Goal: Task Accomplishment & Management: Use online tool/utility

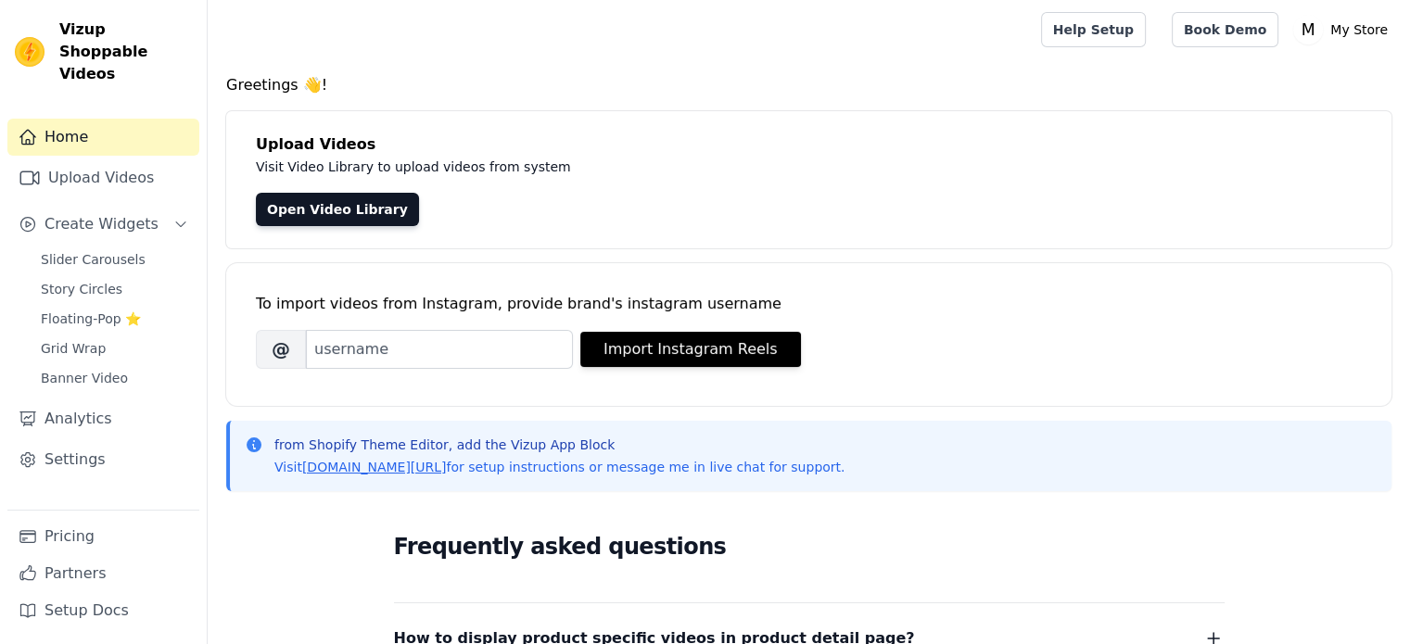
click at [949, 394] on div "To import videos from Instagram, provide brand's instagram username Brand's Ins…" at bounding box center [808, 334] width 1165 height 143
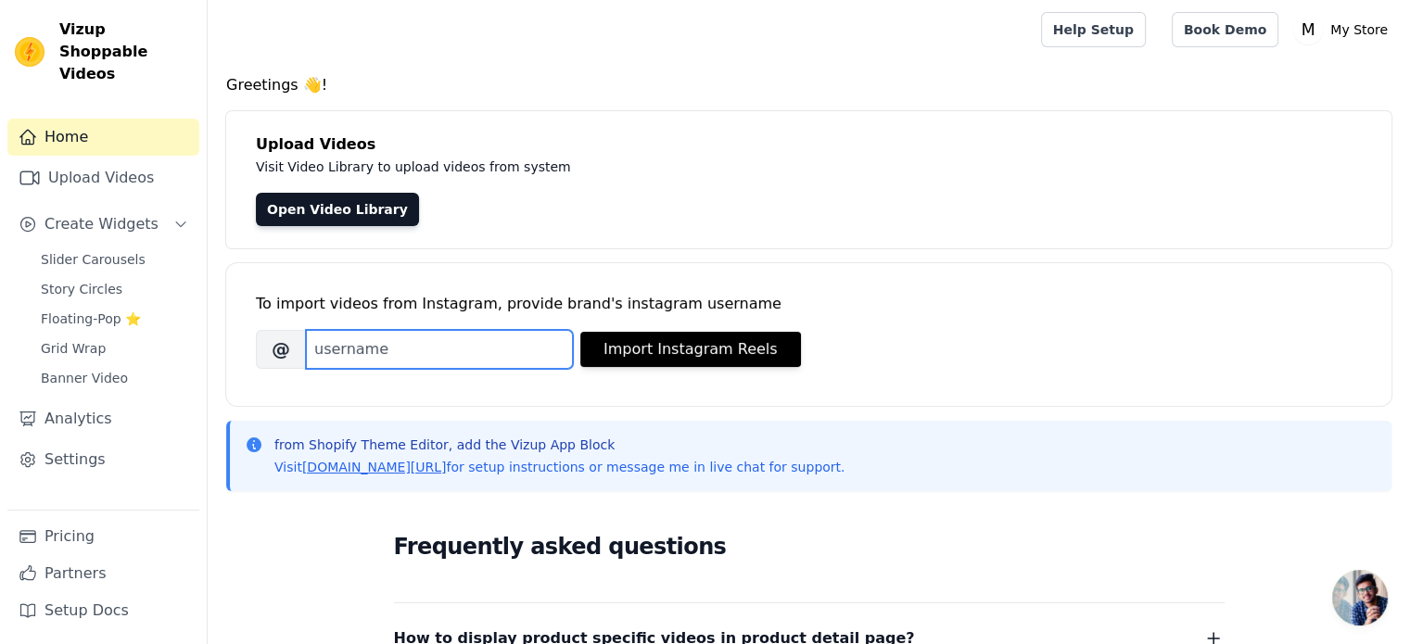
click at [533, 353] on input "Brand's Instagram Username" at bounding box center [439, 349] width 267 height 39
type input "n"
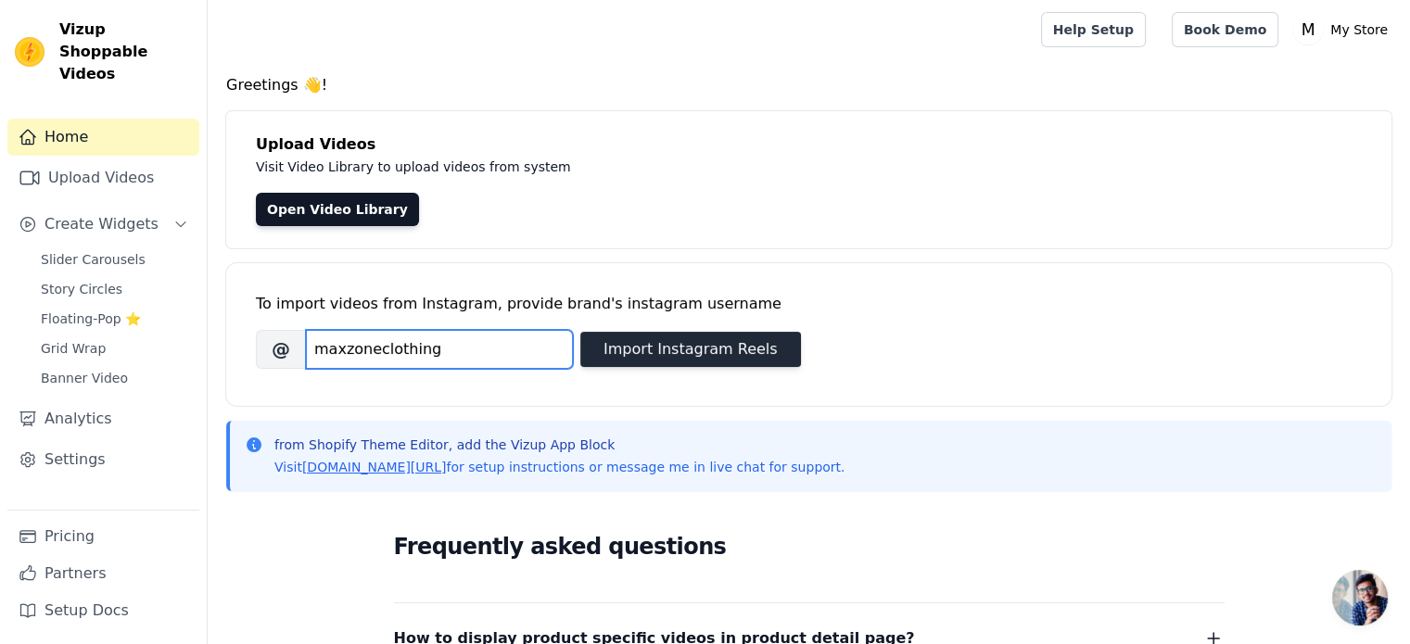
type input "maxzoneclothing"
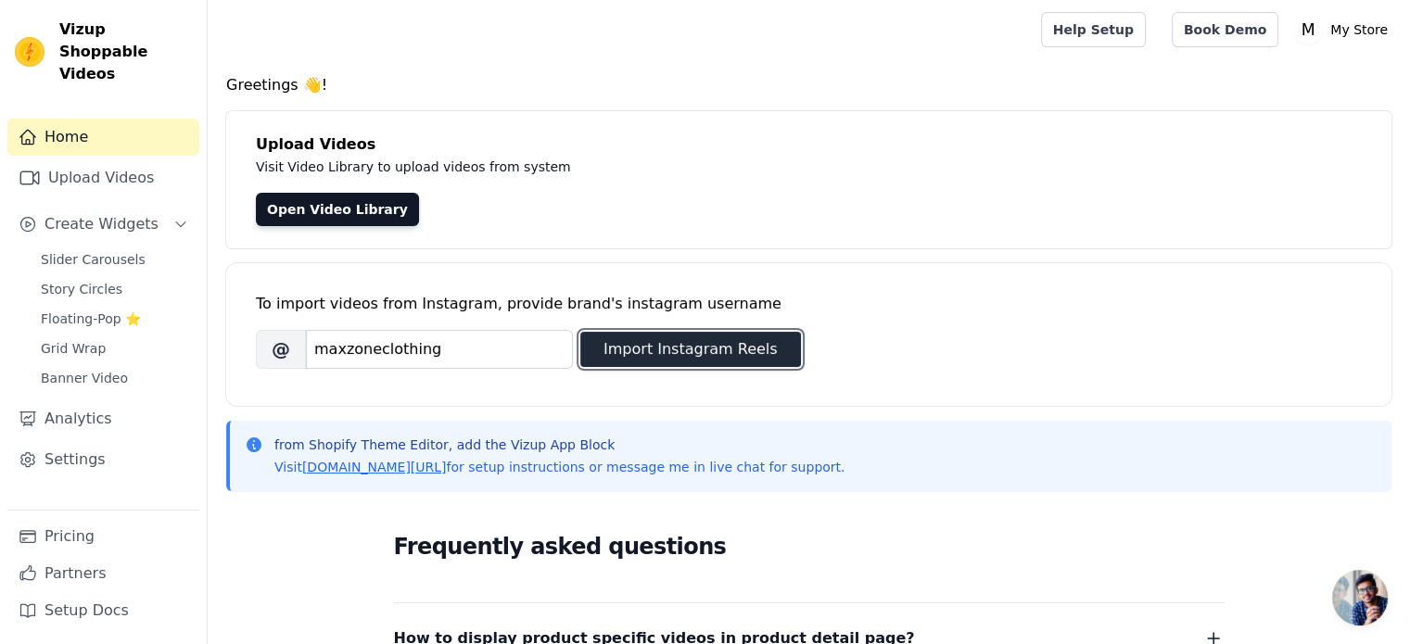
click at [639, 346] on button "Import Instagram Reels" at bounding box center [690, 349] width 221 height 35
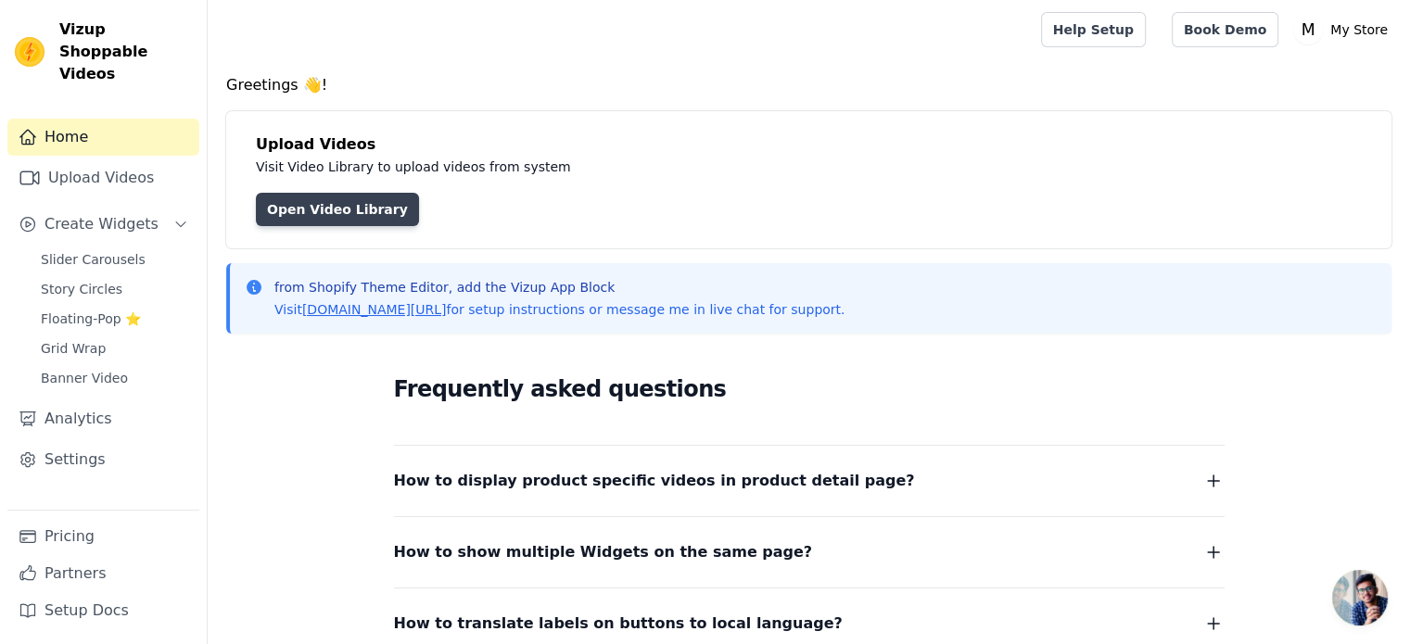
click at [355, 214] on link "Open Video Library" at bounding box center [337, 209] width 163 height 33
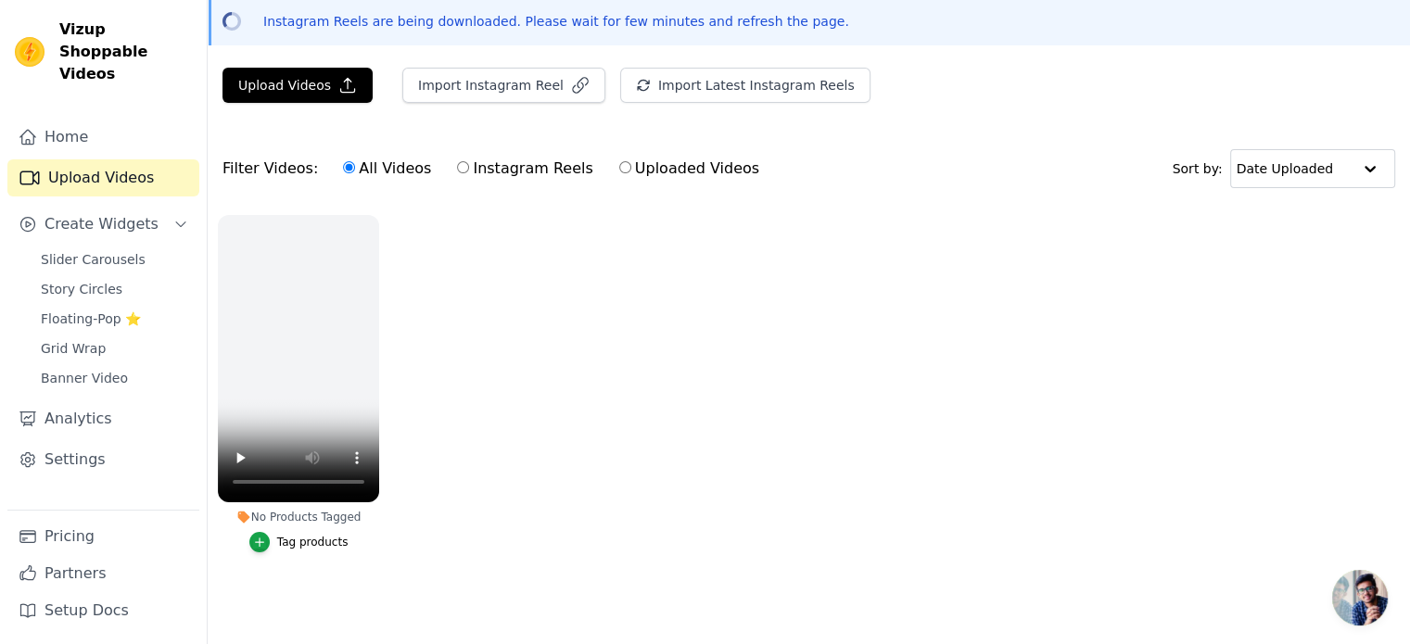
scroll to position [85, 0]
click at [457, 161] on input "Instagram Reels" at bounding box center [463, 167] width 12 height 12
radio input "true"
click at [343, 161] on input "All Videos" at bounding box center [349, 167] width 12 height 12
radio input "true"
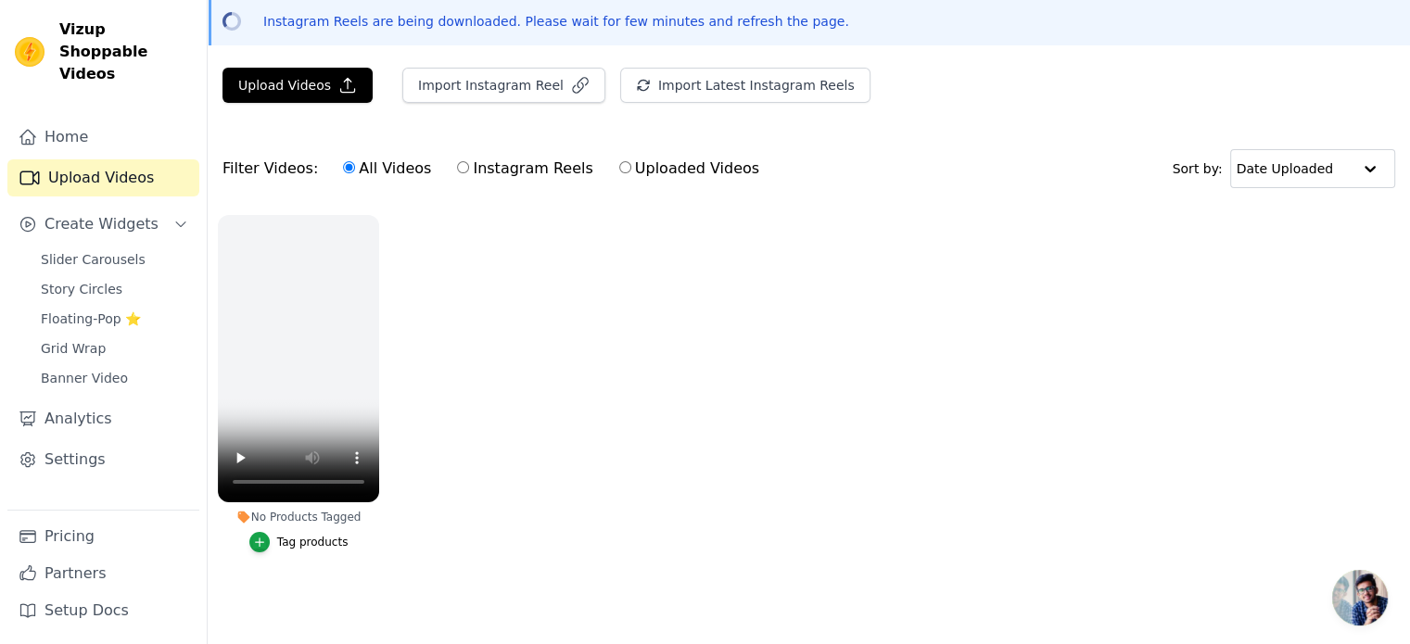
scroll to position [0, 0]
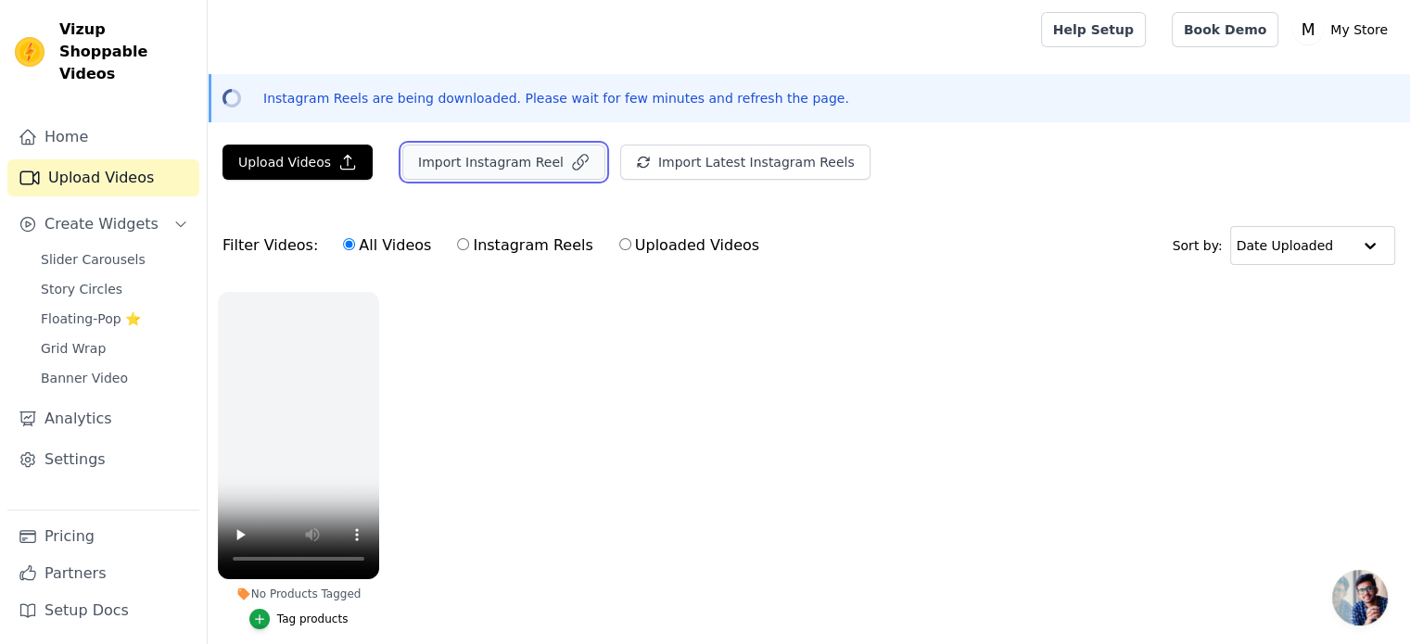
click at [520, 160] on button "Import Instagram Reel" at bounding box center [503, 162] width 203 height 35
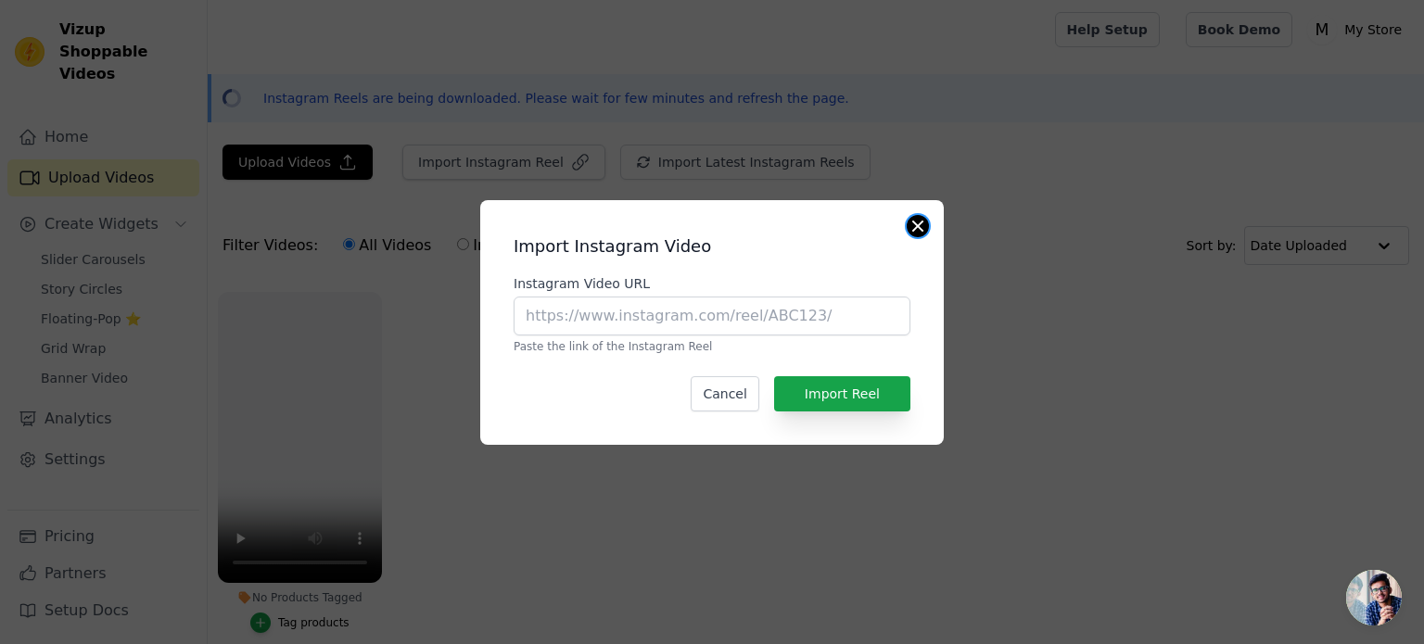
click at [911, 229] on button "Close modal" at bounding box center [918, 226] width 22 height 22
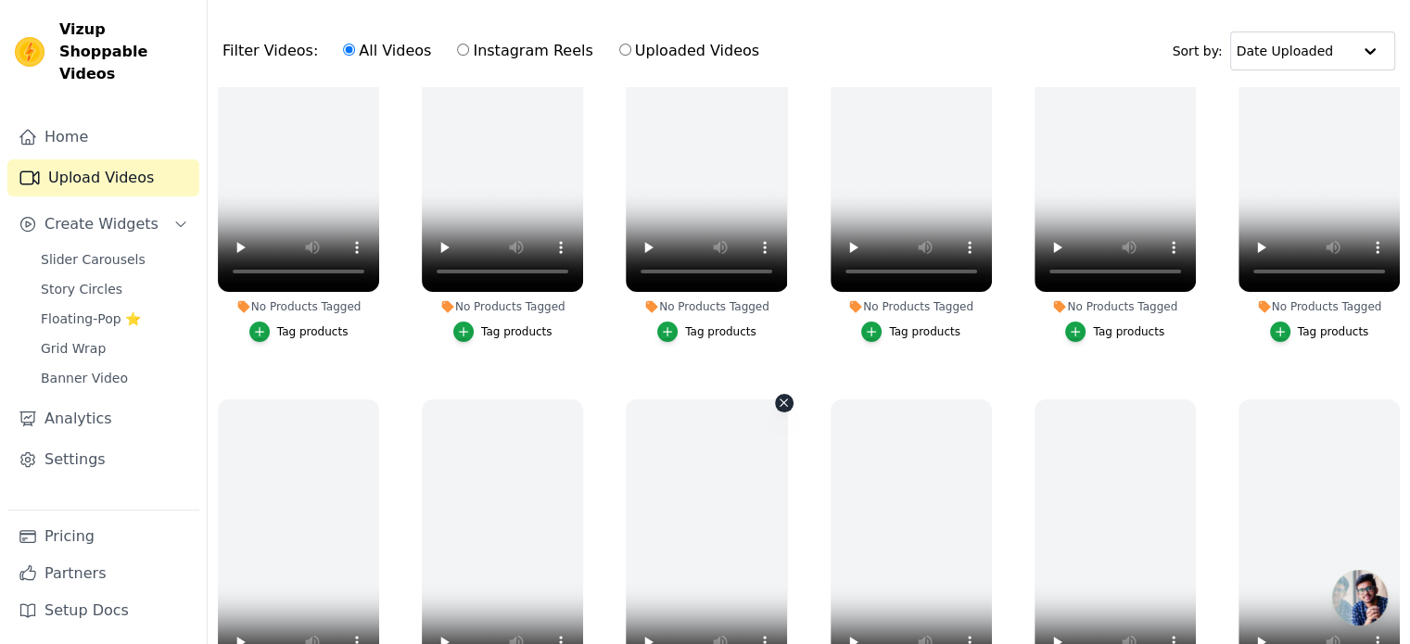
scroll to position [82, 0]
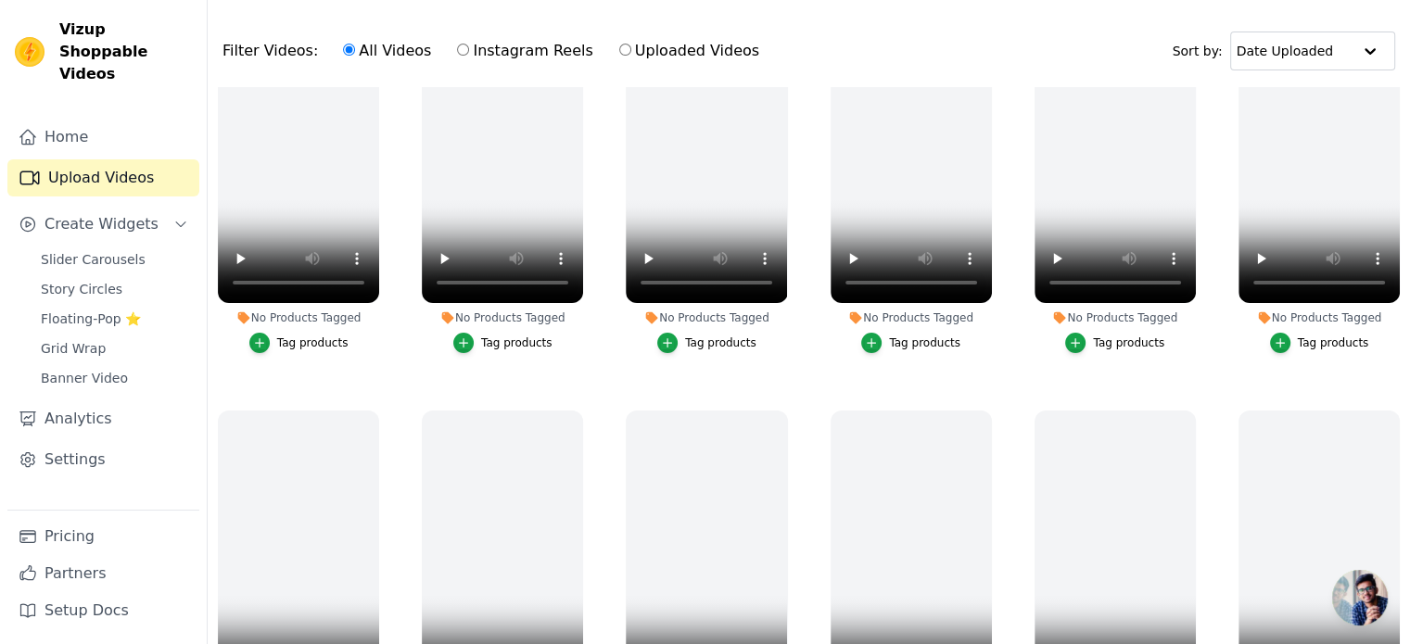
click at [480, 50] on label "Instagram Reels" at bounding box center [524, 51] width 137 height 24
click at [469, 50] on input "Instagram Reels" at bounding box center [463, 50] width 12 height 12
radio input "true"
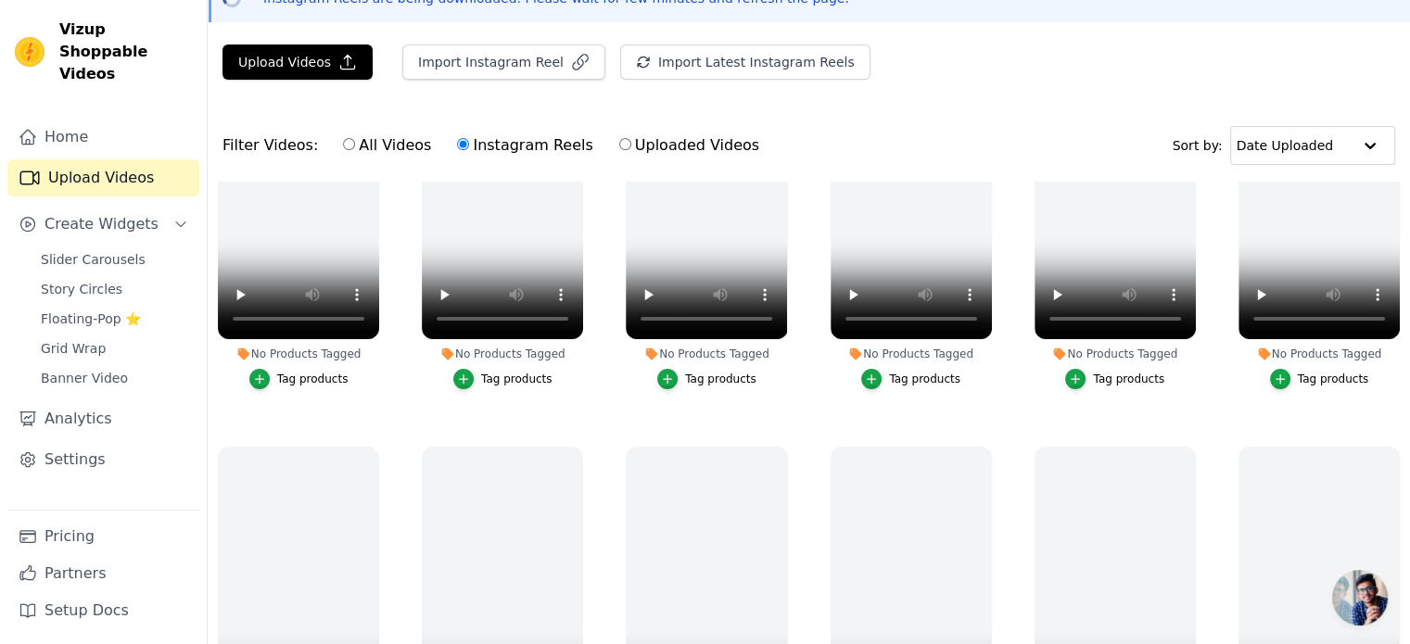
scroll to position [0, 0]
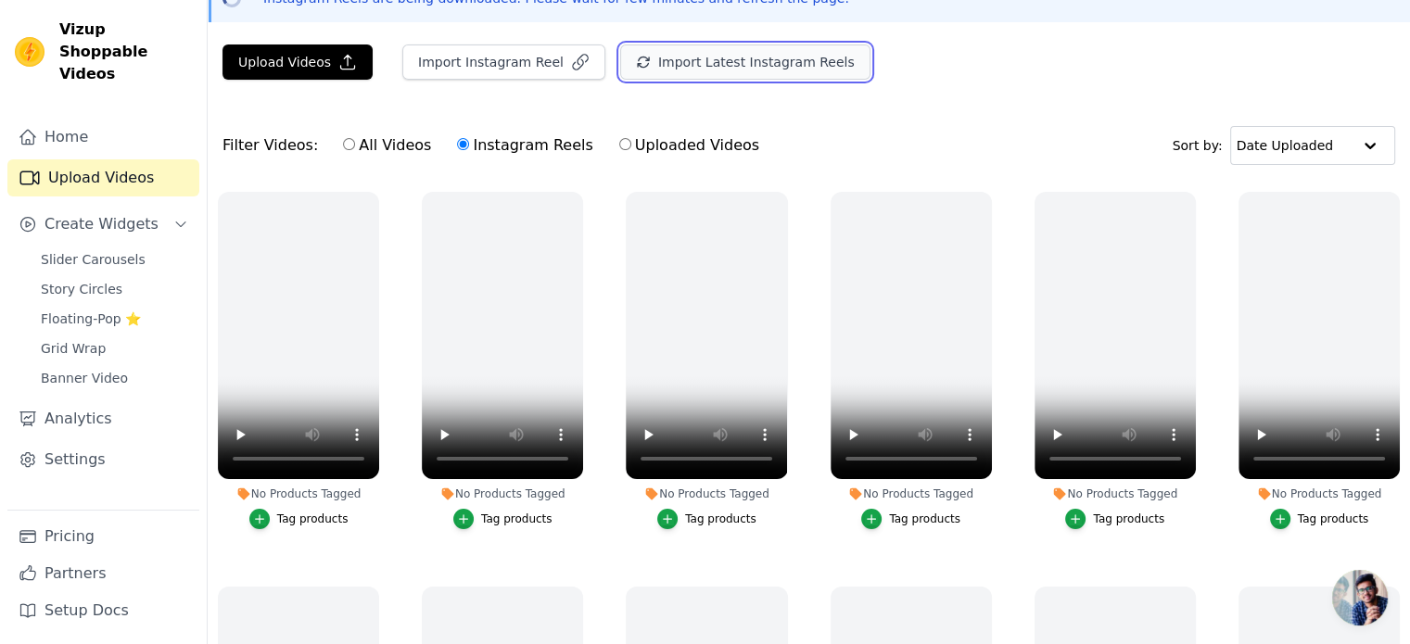
click at [623, 71] on button "Import Latest Instagram Reels" at bounding box center [745, 62] width 250 height 35
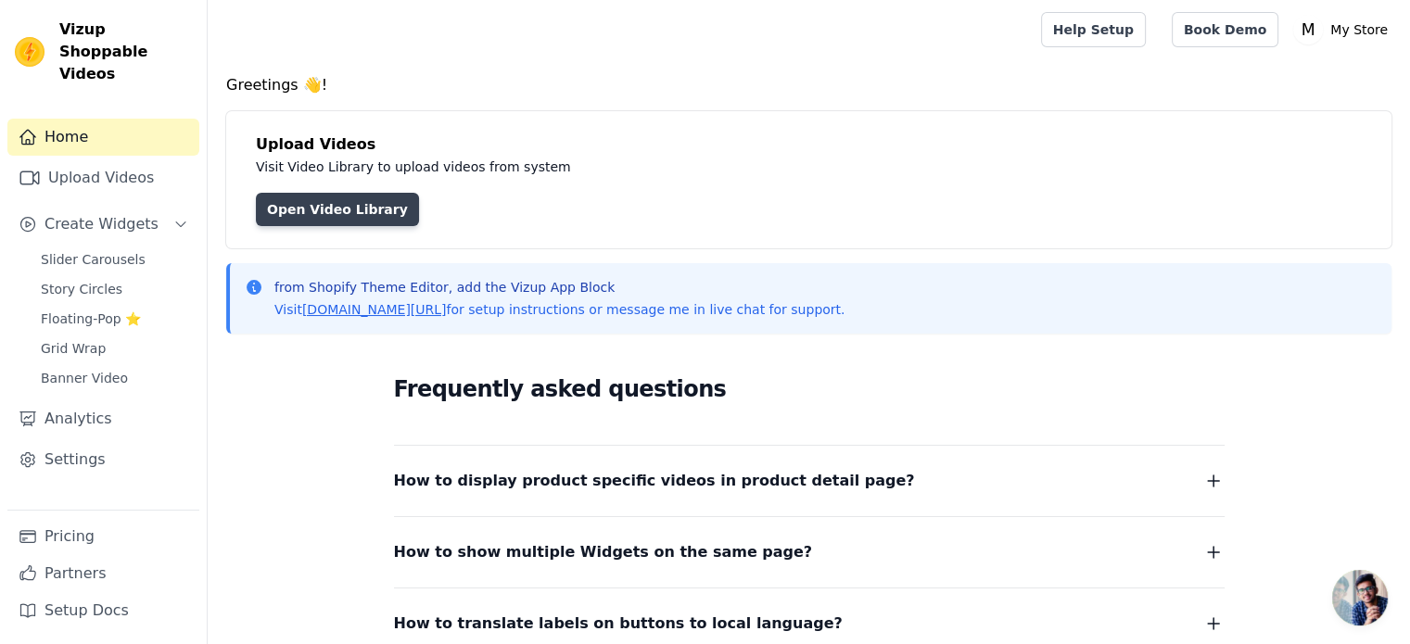
click at [343, 221] on link "Open Video Library" at bounding box center [337, 209] width 163 height 33
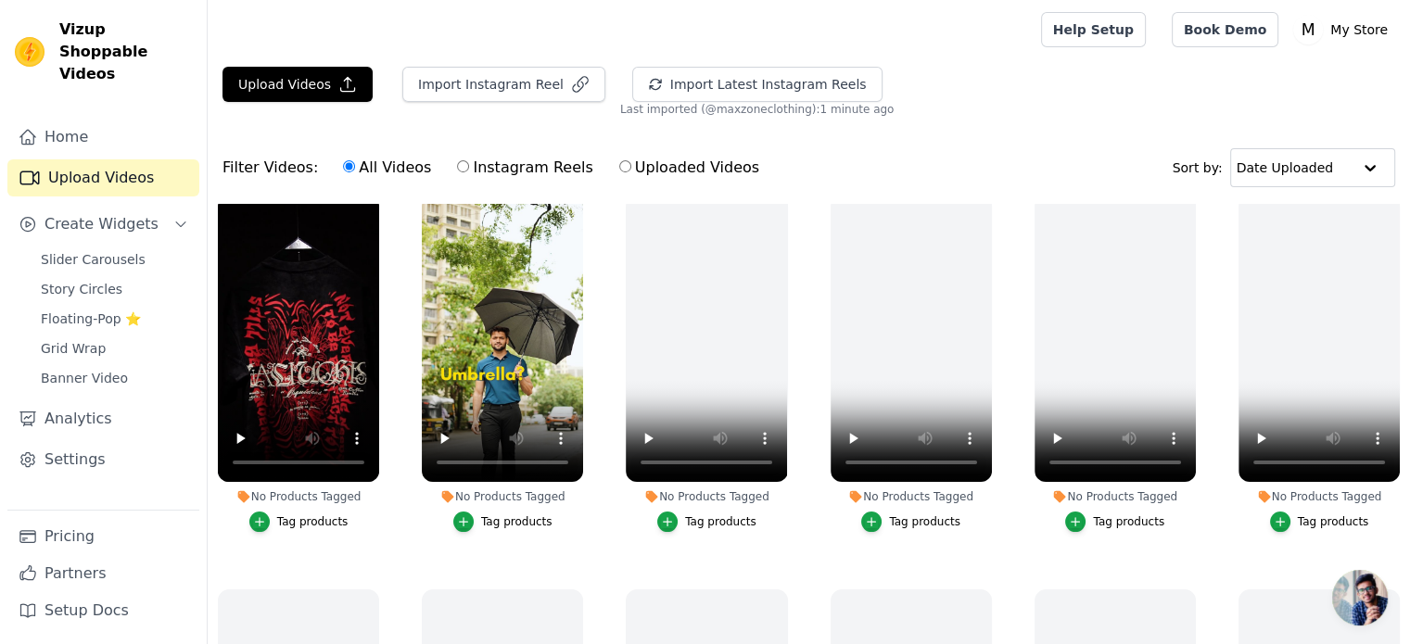
scroll to position [419, 0]
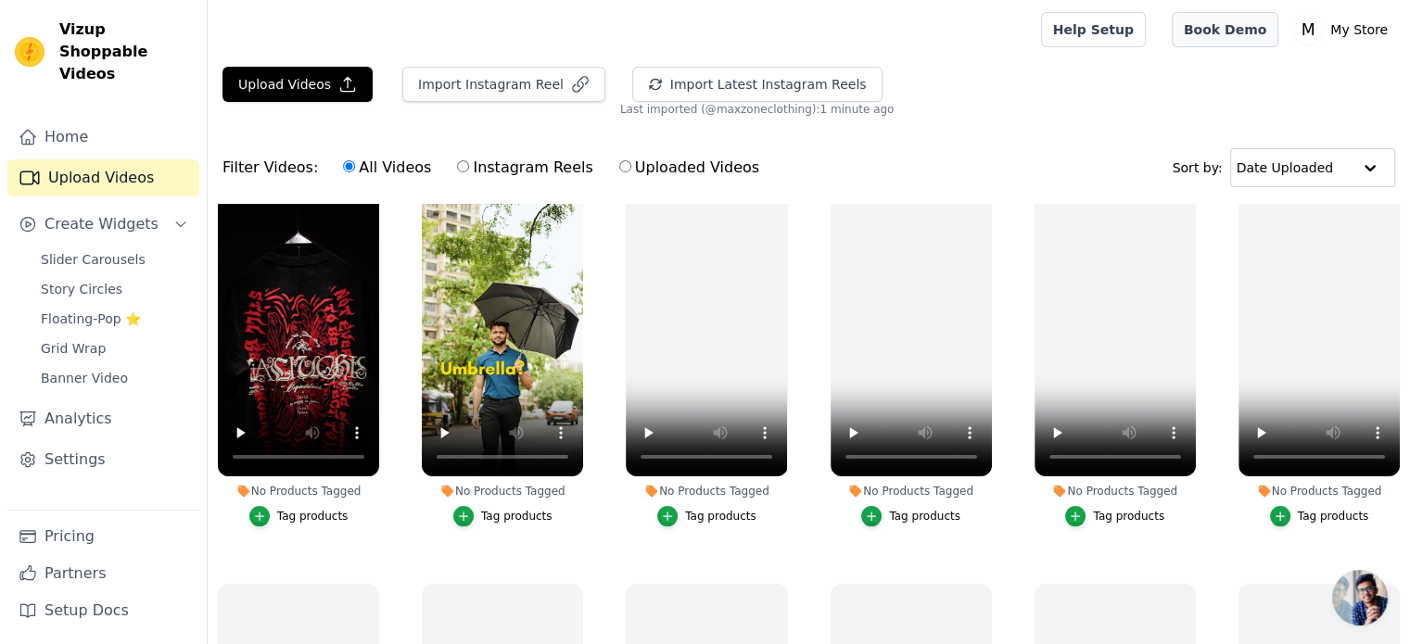
click at [1265, 40] on link "Book Demo" at bounding box center [1225, 29] width 107 height 35
click at [1143, 29] on link "Help Setup" at bounding box center [1093, 29] width 105 height 35
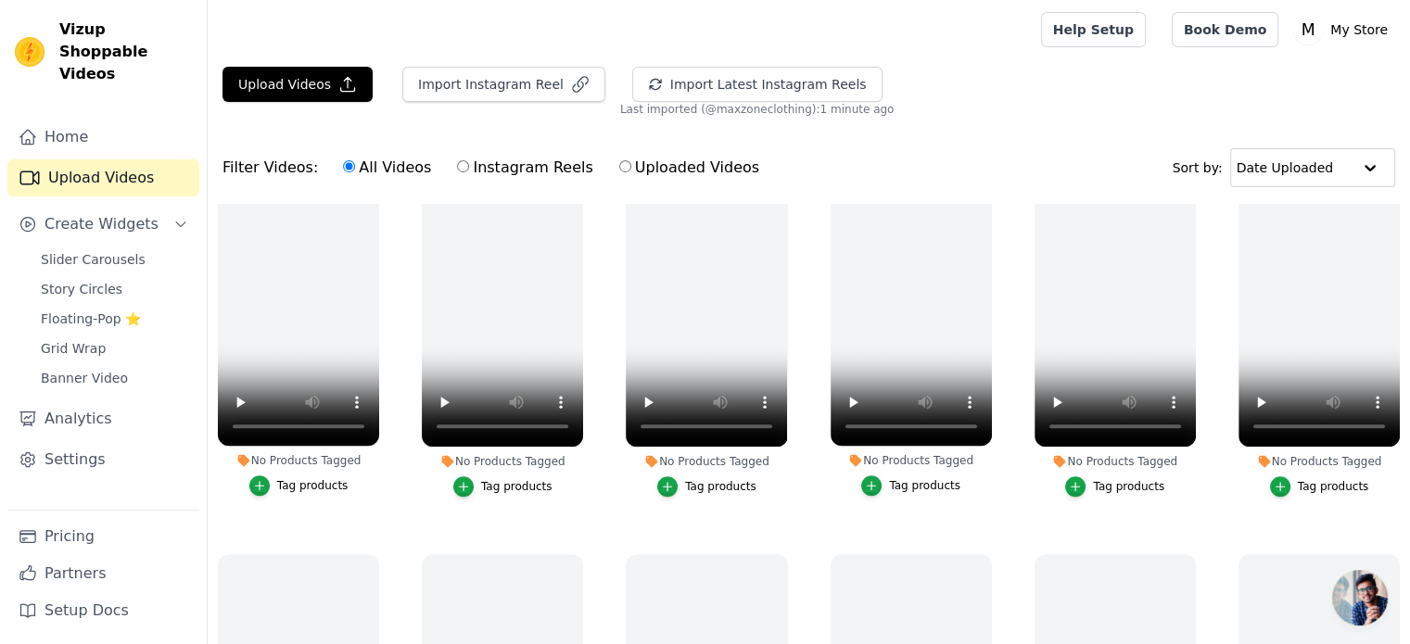
scroll to position [1376, 0]
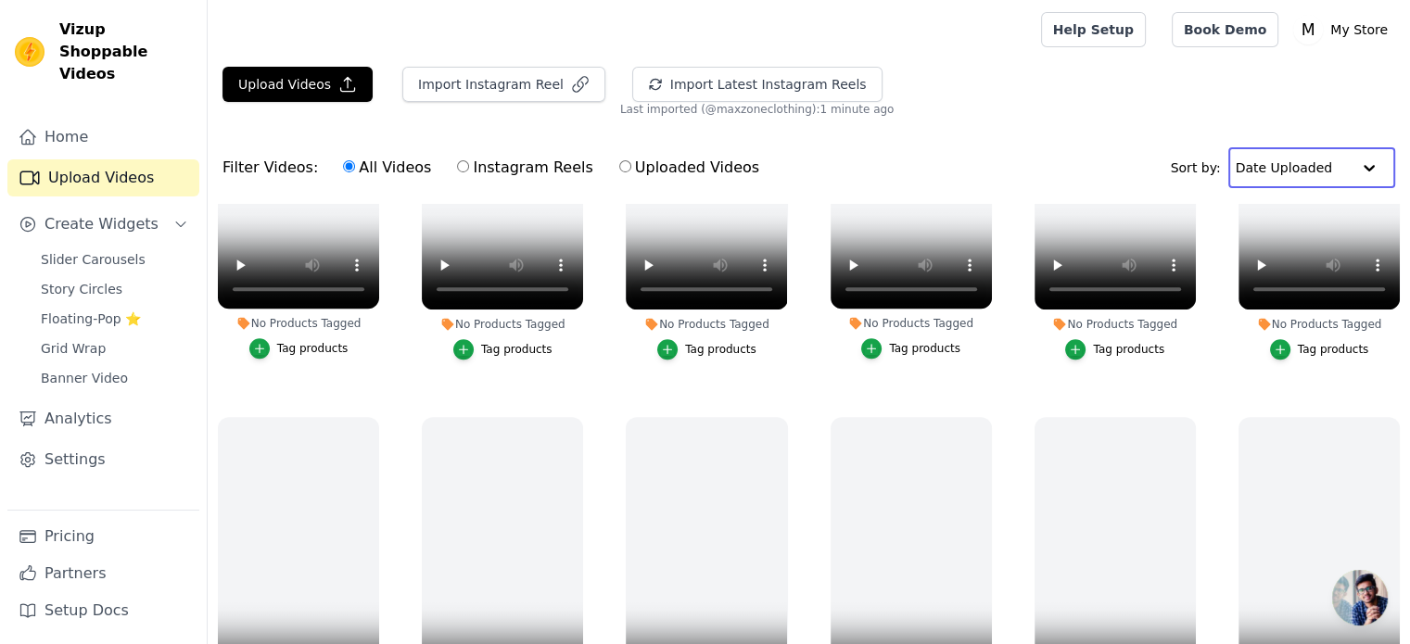
click at [1289, 164] on input "text" at bounding box center [1293, 167] width 115 height 37
click at [1328, 173] on input "text" at bounding box center [1293, 167] width 115 height 37
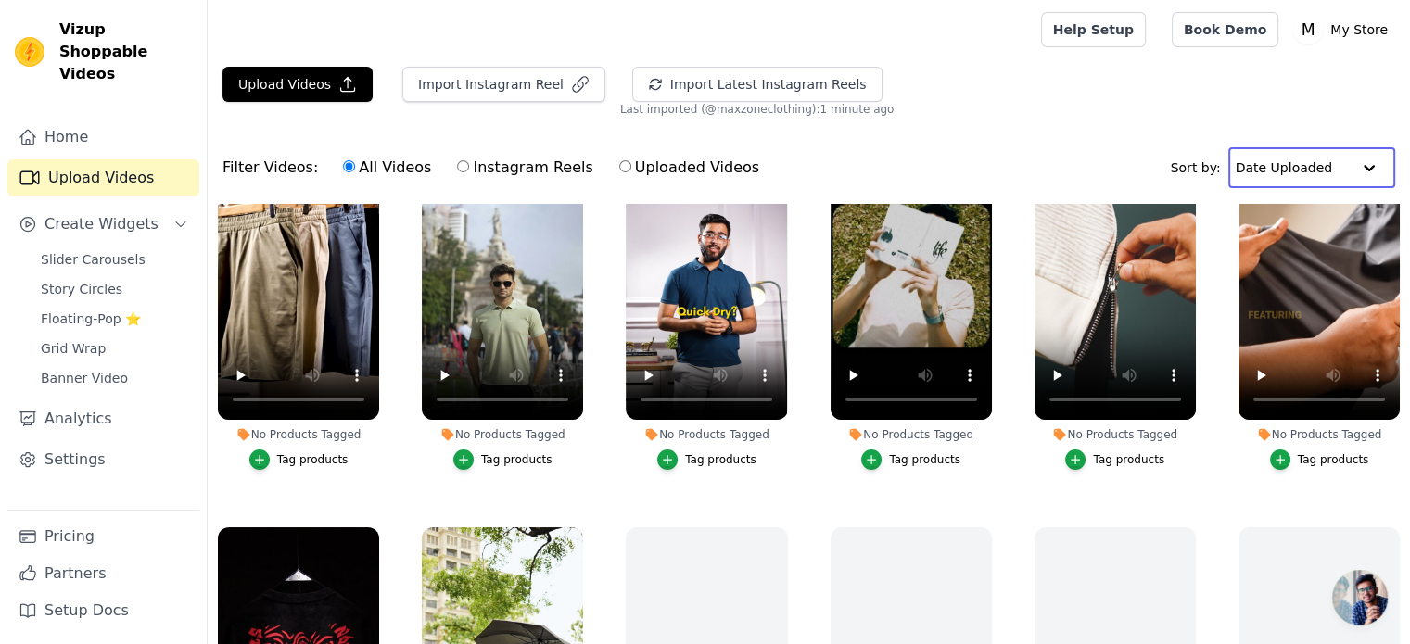
scroll to position [0, 0]
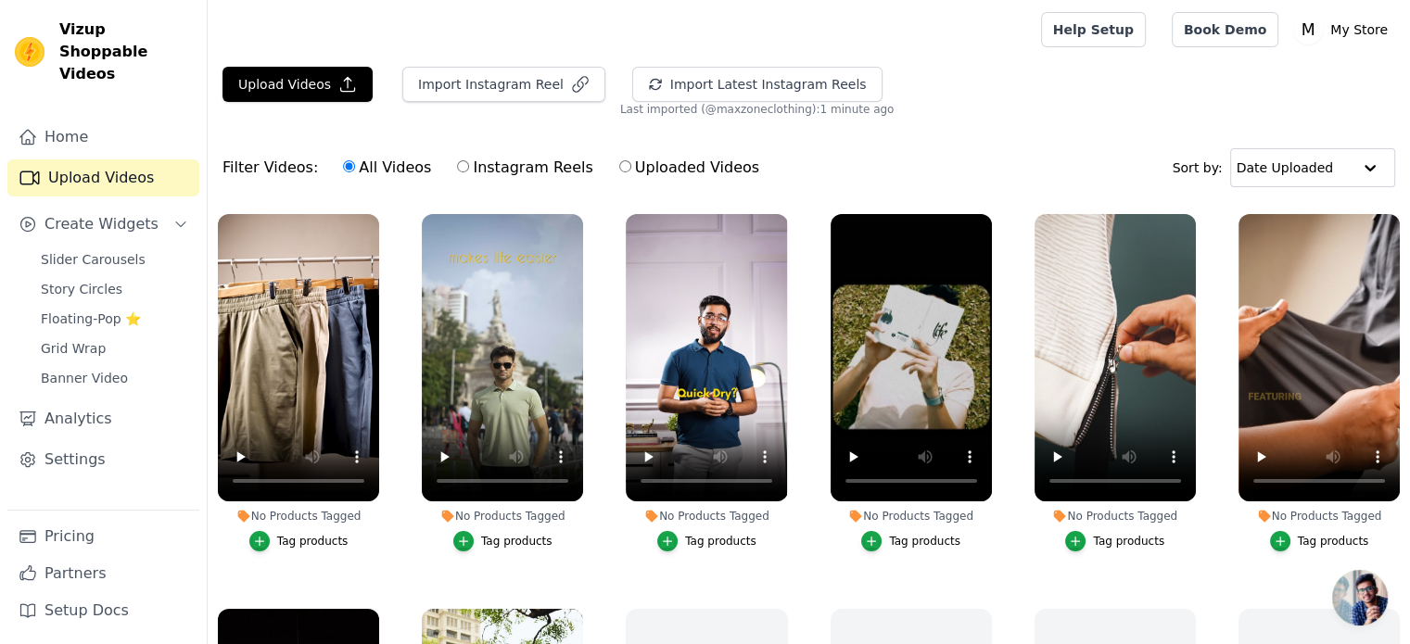
click at [622, 171] on label "Uploaded Videos" at bounding box center [689, 168] width 142 height 24
click at [622, 171] on input "Uploaded Videos" at bounding box center [625, 166] width 12 height 12
radio input "true"
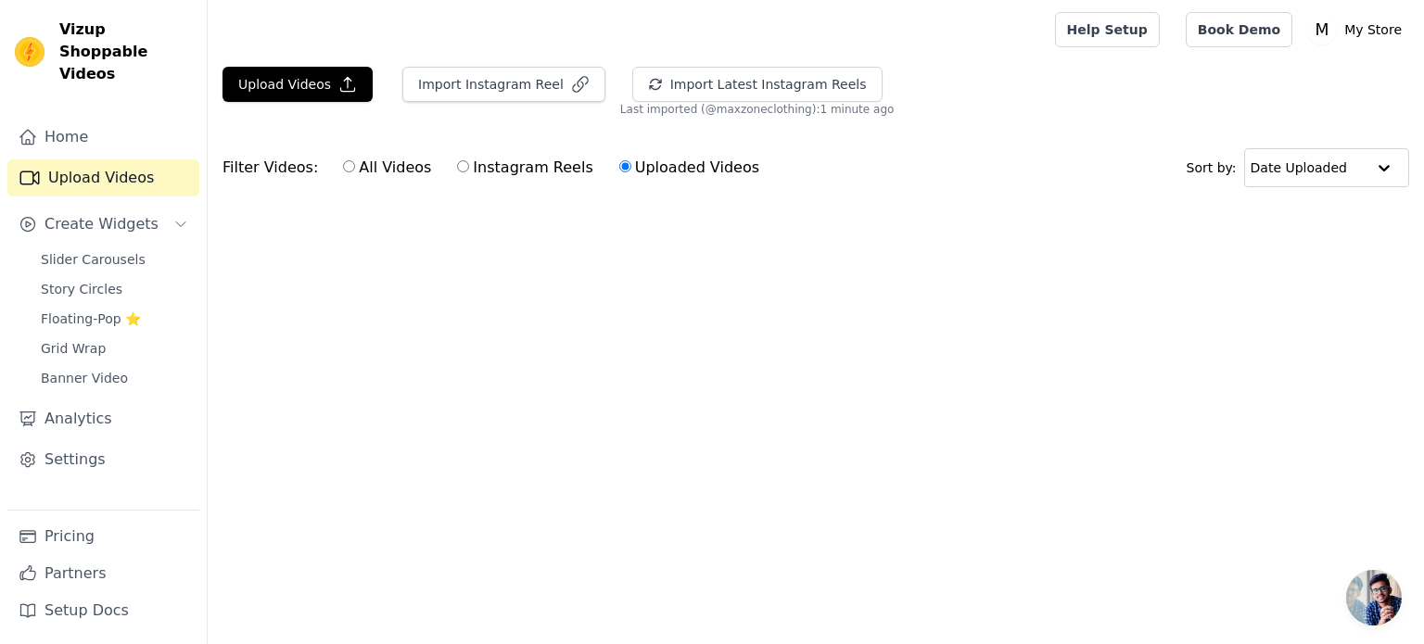
click at [456, 170] on label "Instagram Reels" at bounding box center [524, 168] width 137 height 24
click at [457, 170] on input "Instagram Reels" at bounding box center [463, 166] width 12 height 12
radio input "true"
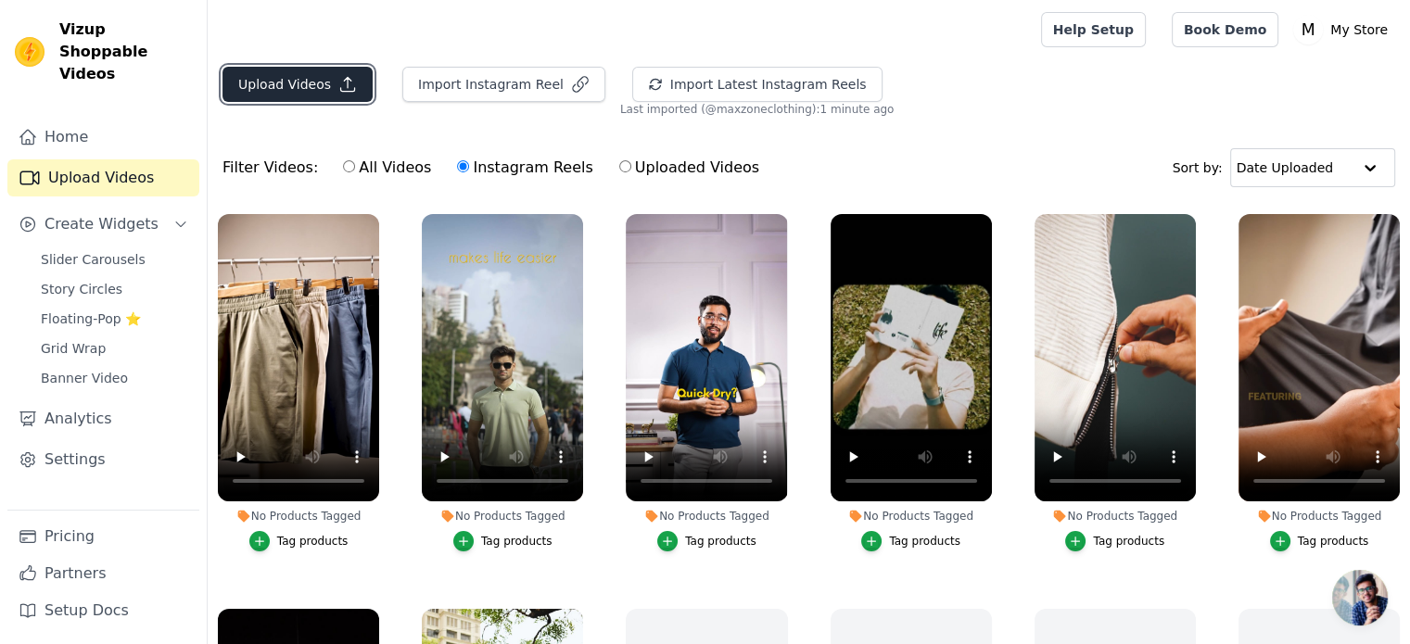
click at [320, 84] on button "Upload Videos" at bounding box center [298, 84] width 150 height 35
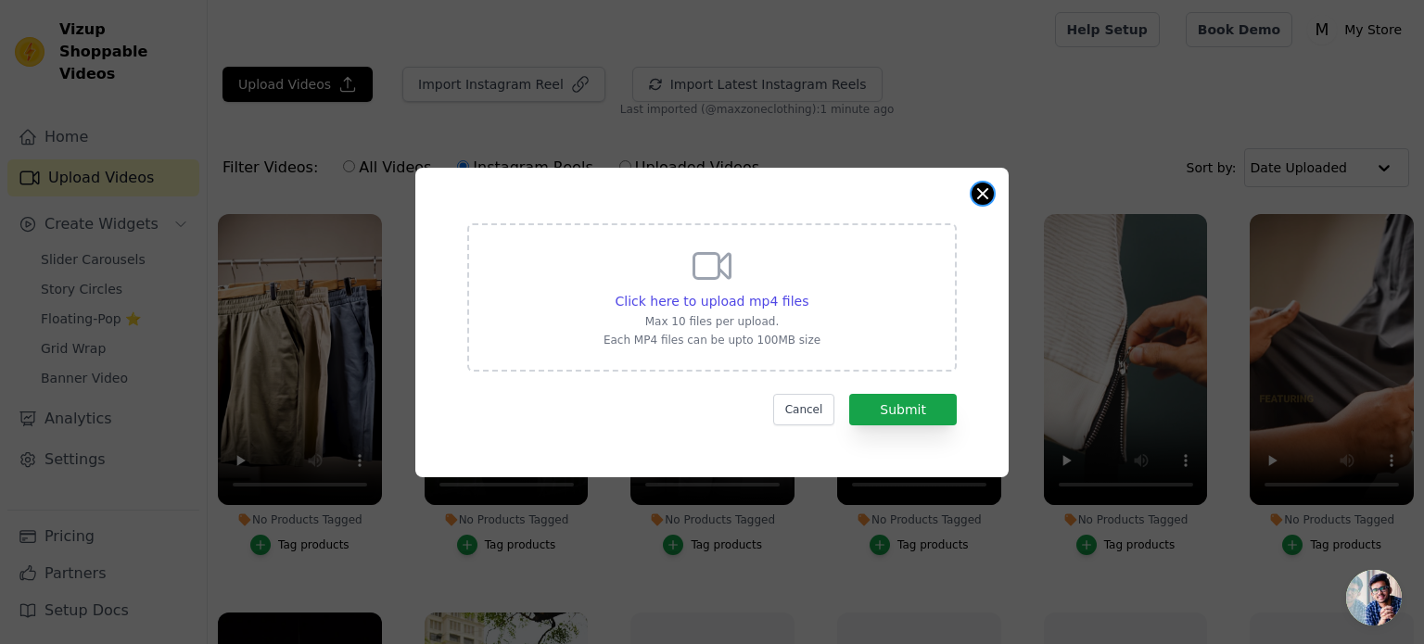
click at [983, 189] on button "Close modal" at bounding box center [983, 194] width 22 height 22
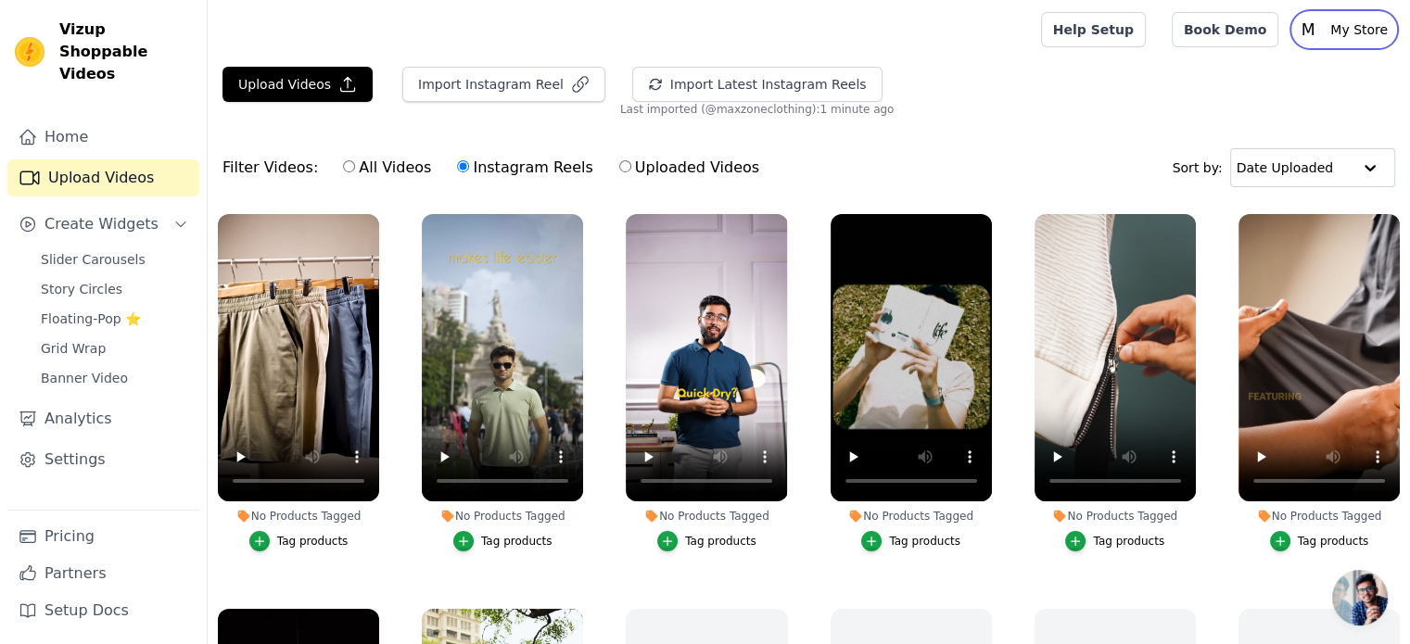
click at [1332, 31] on p "My Store" at bounding box center [1359, 29] width 72 height 33
click at [1279, 85] on link "Settings" at bounding box center [1306, 76] width 178 height 33
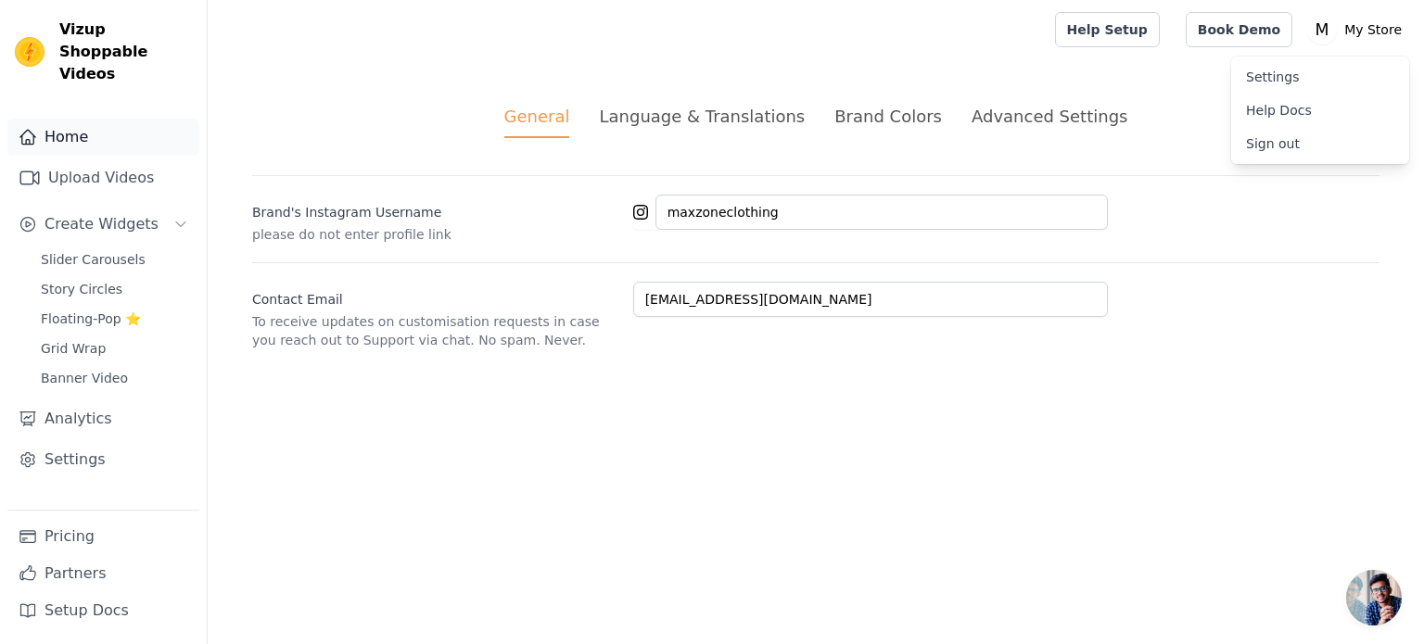
click at [145, 119] on link "Home" at bounding box center [103, 137] width 192 height 37
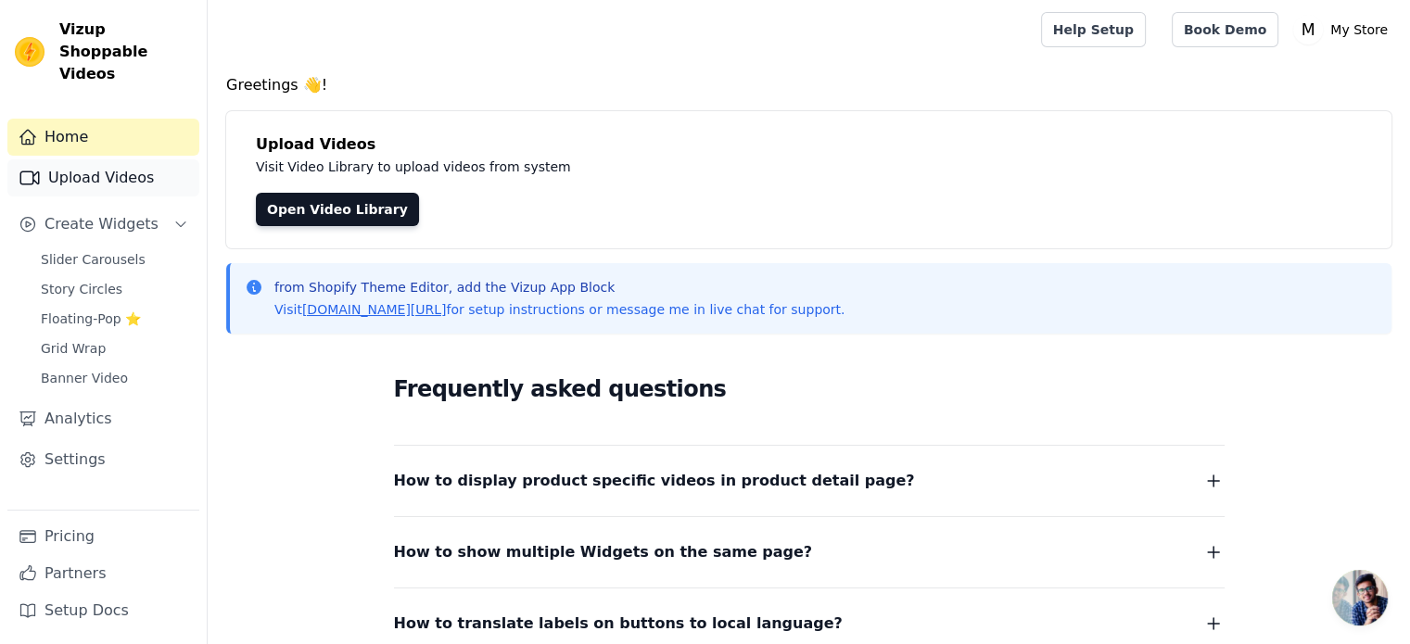
click at [134, 163] on link "Upload Videos" at bounding box center [103, 177] width 192 height 37
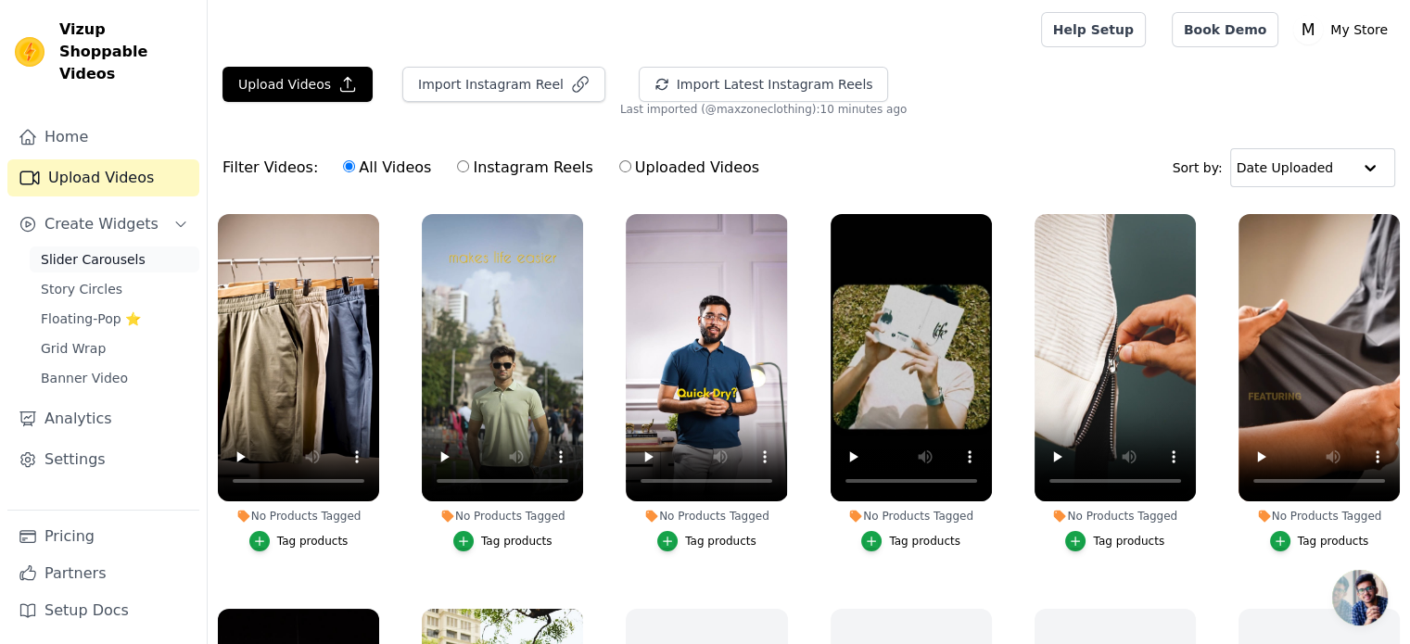
click at [81, 248] on link "Slider Carousels" at bounding box center [115, 260] width 170 height 26
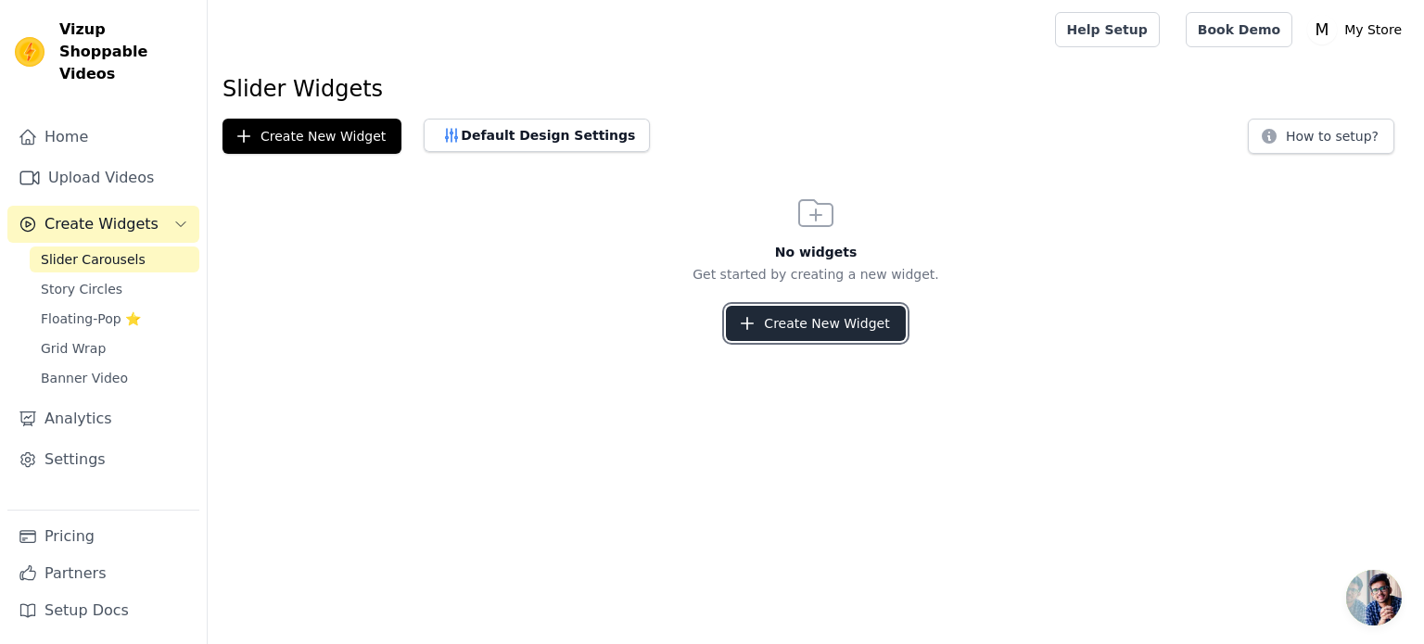
click at [794, 334] on button "Create New Widget" at bounding box center [815, 323] width 179 height 35
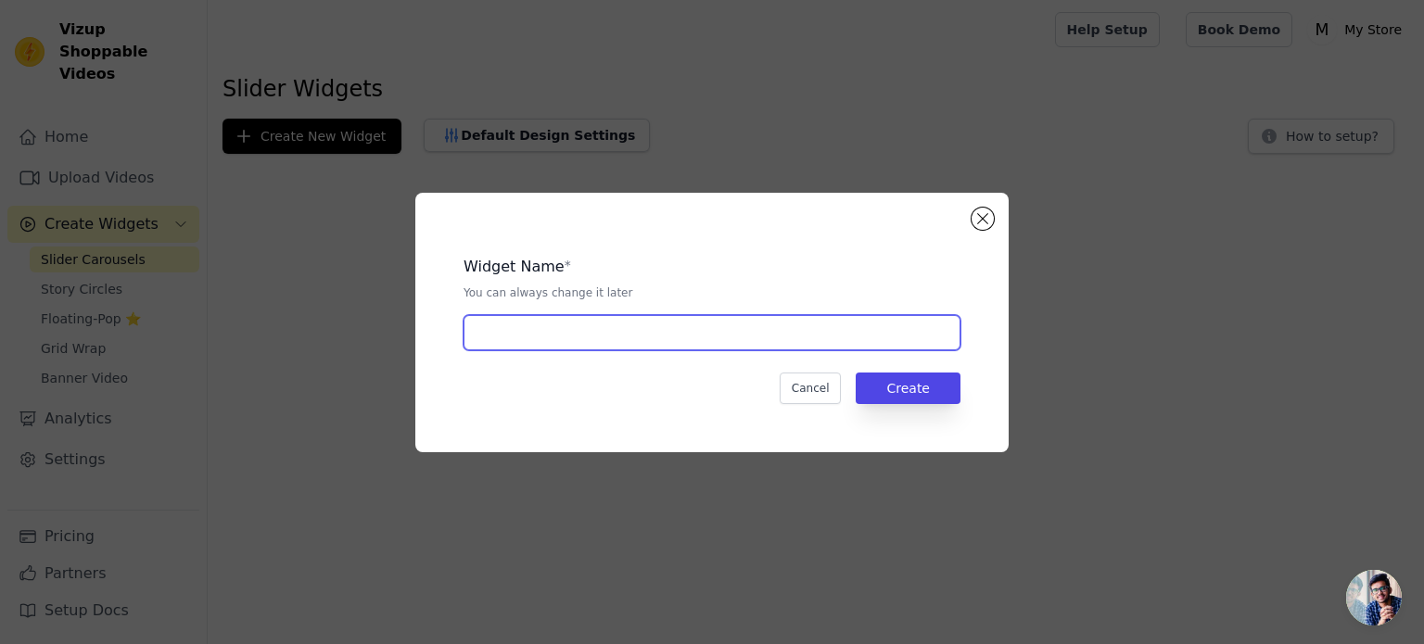
click at [750, 328] on input "text" at bounding box center [712, 332] width 497 height 35
click at [712, 337] on input "text" at bounding box center [712, 332] width 497 height 35
type input "s"
type input "slidetr"
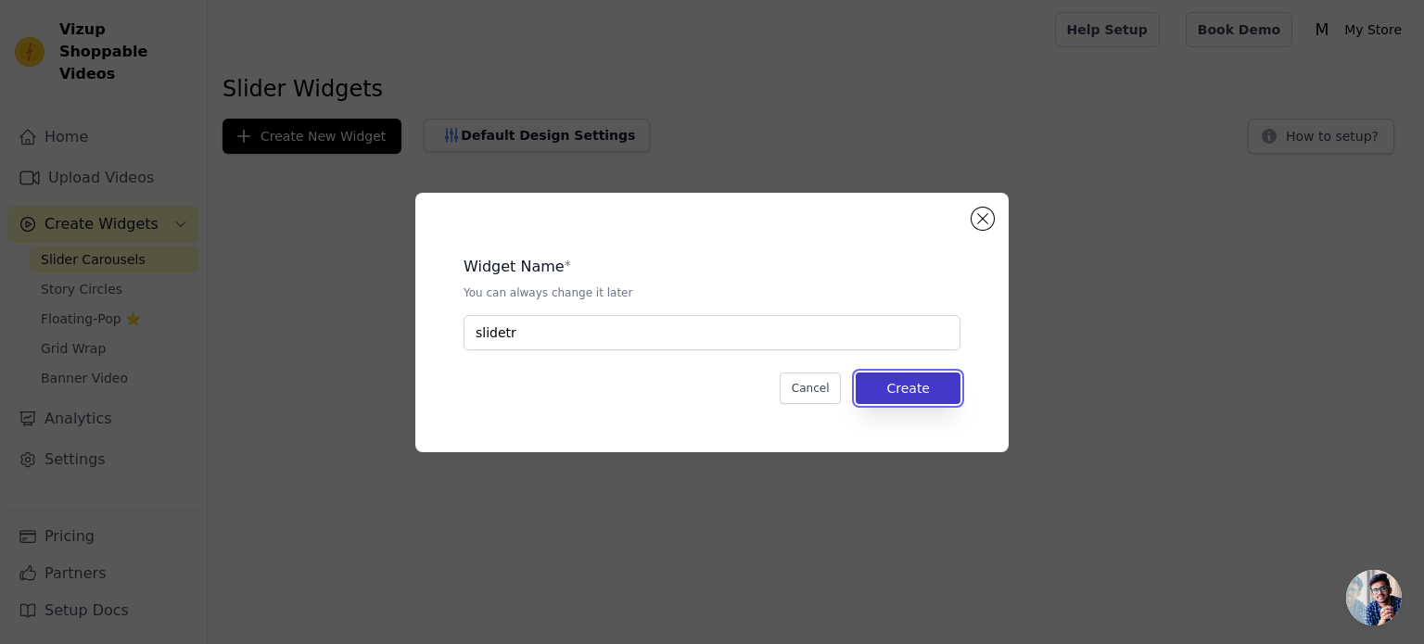
click at [921, 384] on button "Create" at bounding box center [908, 389] width 105 height 32
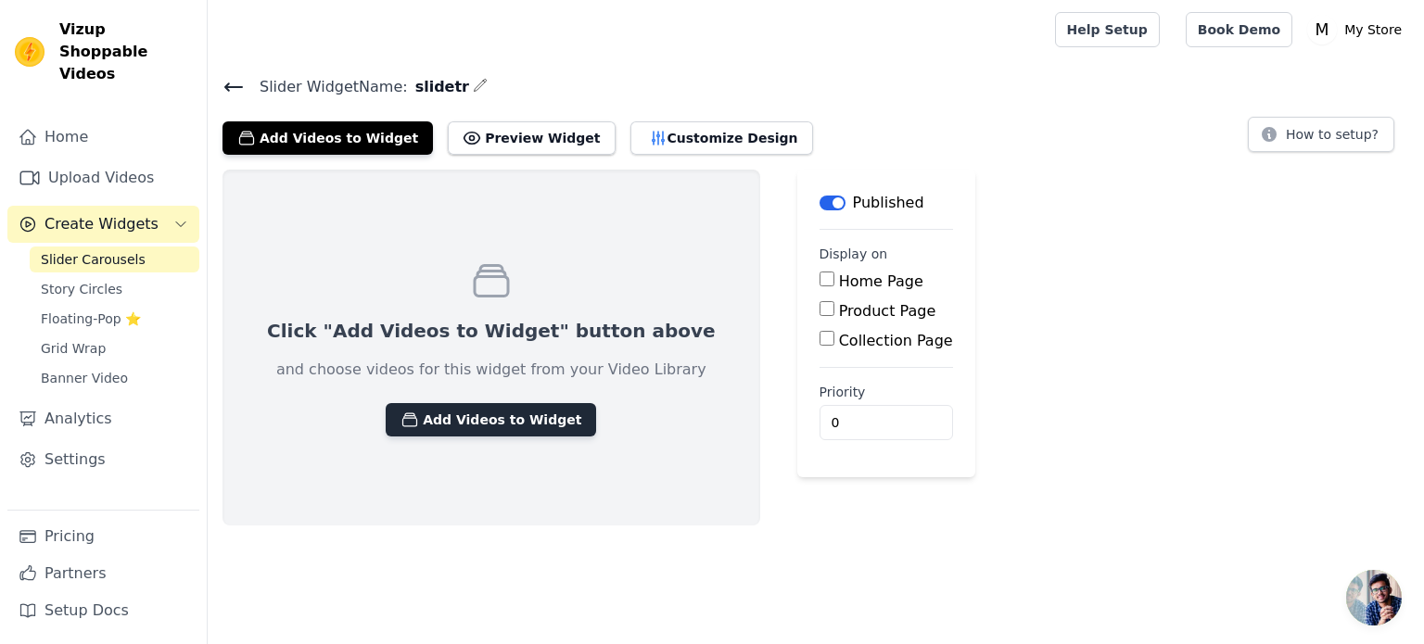
click at [508, 415] on button "Add Videos to Widget" at bounding box center [491, 419] width 210 height 33
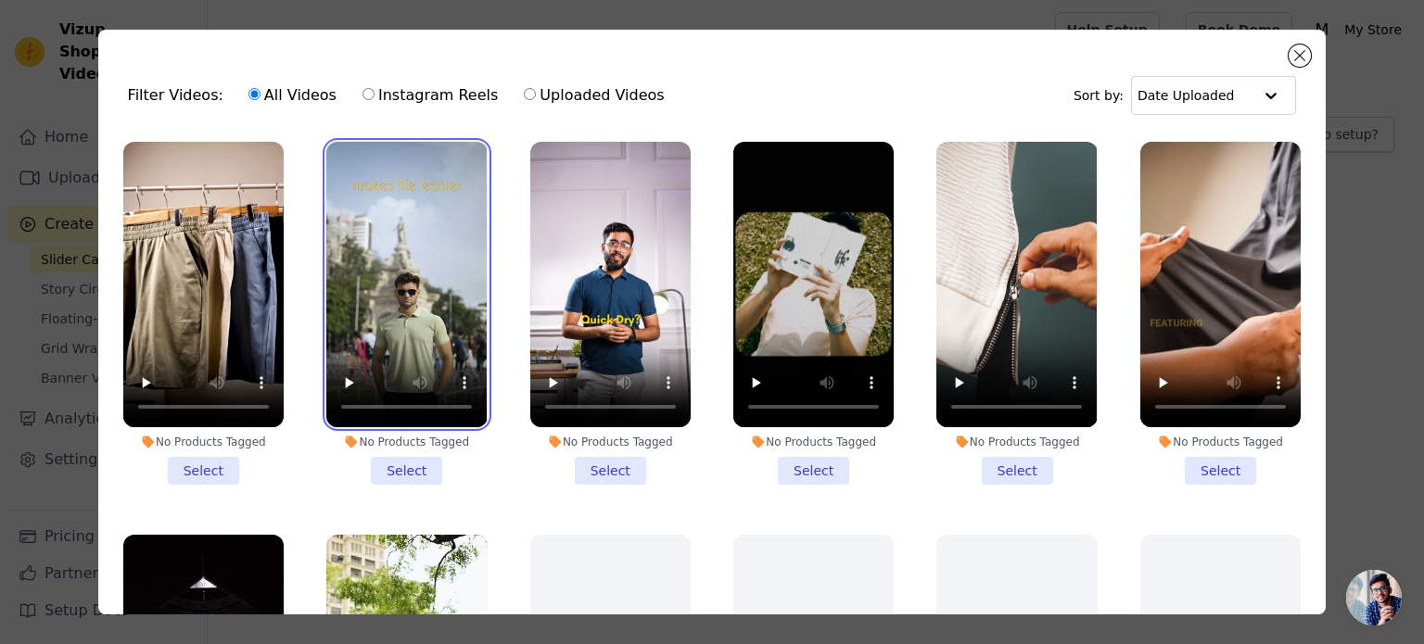
click at [391, 294] on video at bounding box center [406, 285] width 160 height 286
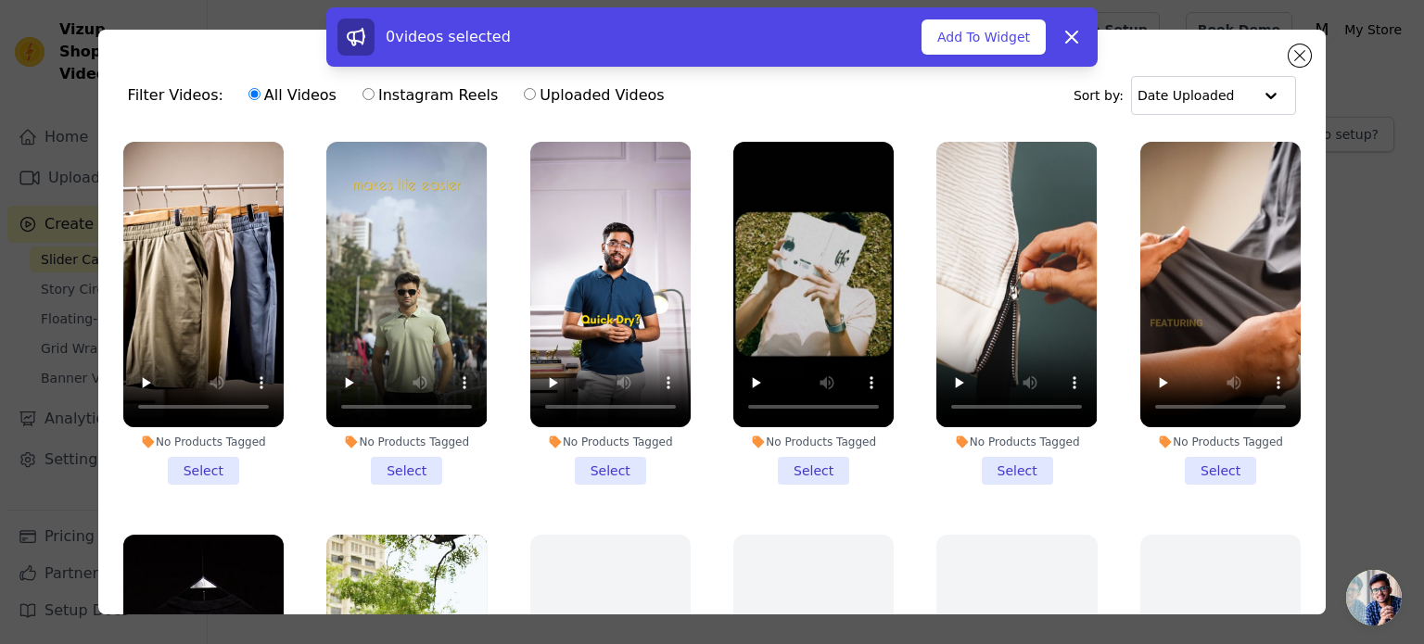
click at [199, 463] on li "No Products Tagged Select" at bounding box center [203, 313] width 160 height 343
click at [0, 0] on input "No Products Tagged Select" at bounding box center [0, 0] width 0 height 0
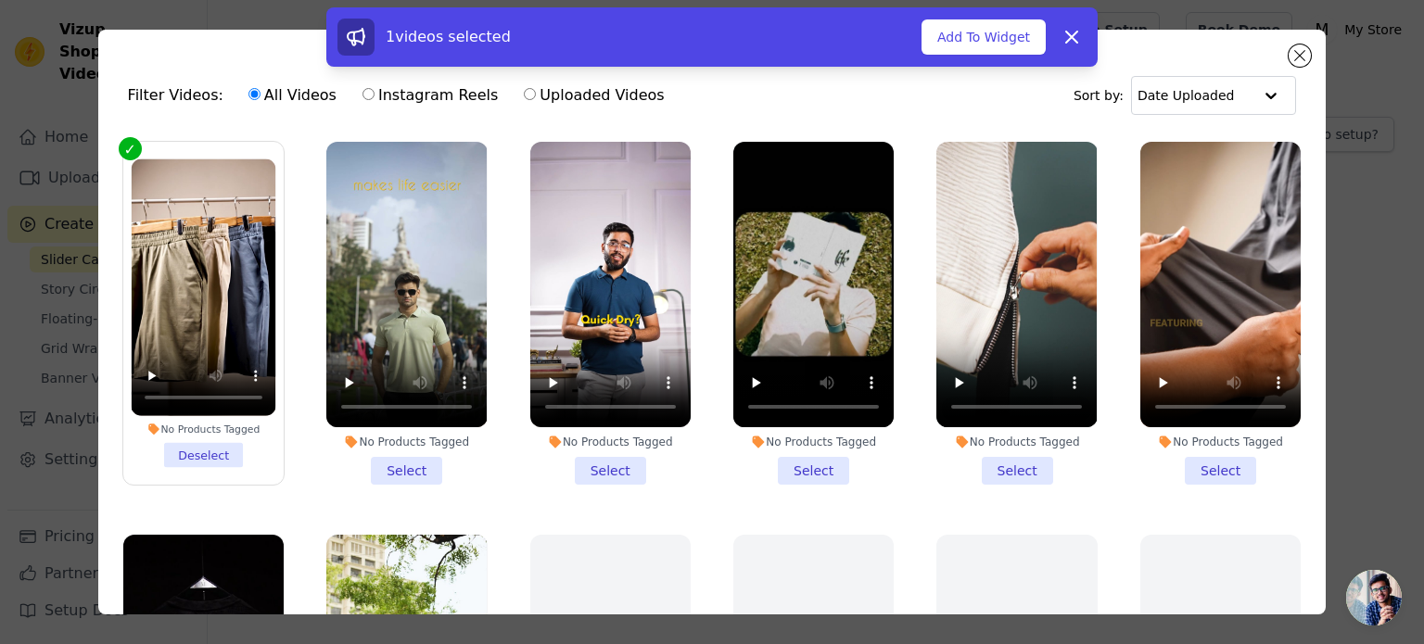
click at [400, 467] on li "No Products Tagged Select" at bounding box center [406, 313] width 160 height 343
click at [0, 0] on input "No Products Tagged Select" at bounding box center [0, 0] width 0 height 0
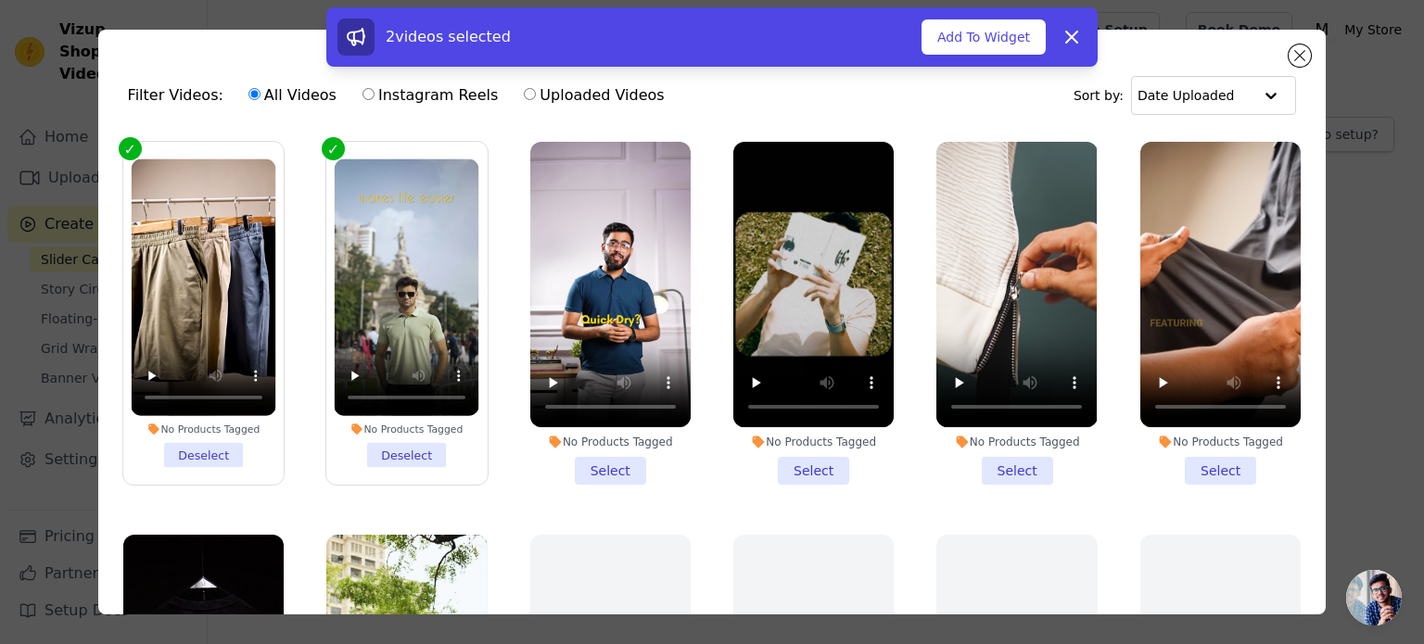
click at [598, 465] on li "No Products Tagged Select" at bounding box center [610, 313] width 160 height 343
click at [0, 0] on input "No Products Tagged Select" at bounding box center [0, 0] width 0 height 0
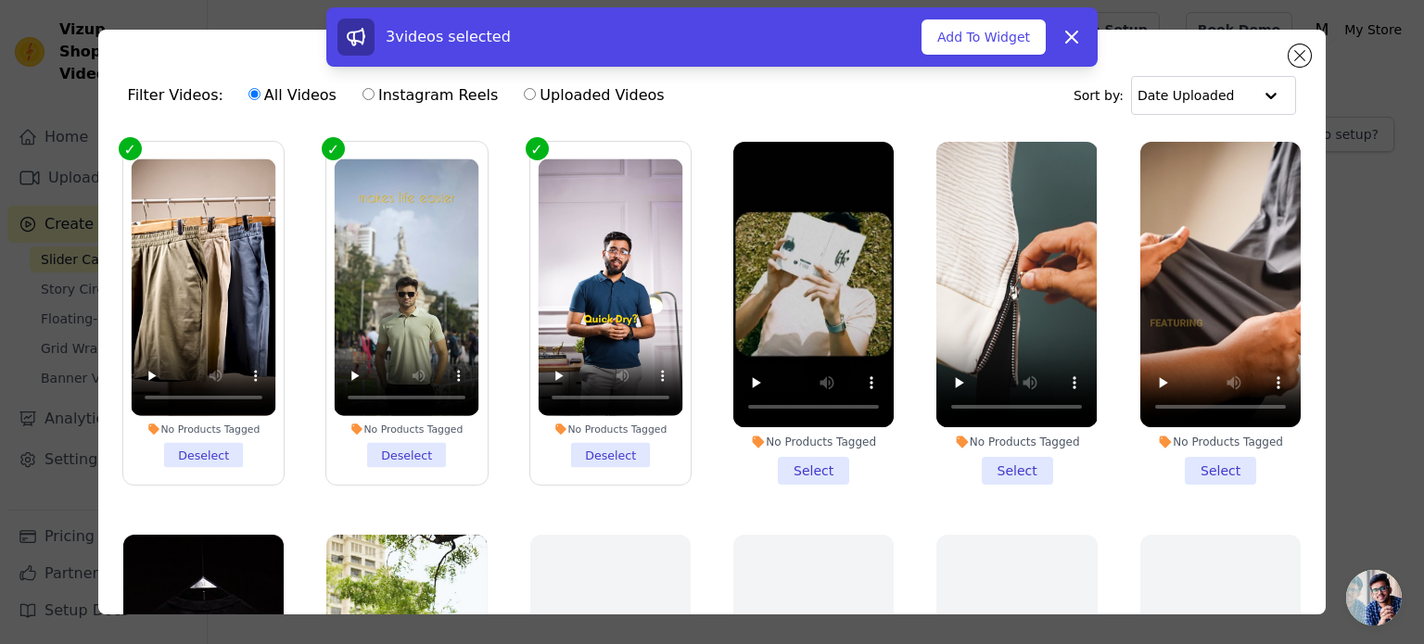
click at [806, 464] on li "No Products Tagged Select" at bounding box center [813, 313] width 160 height 343
click at [0, 0] on input "No Products Tagged Select" at bounding box center [0, 0] width 0 height 0
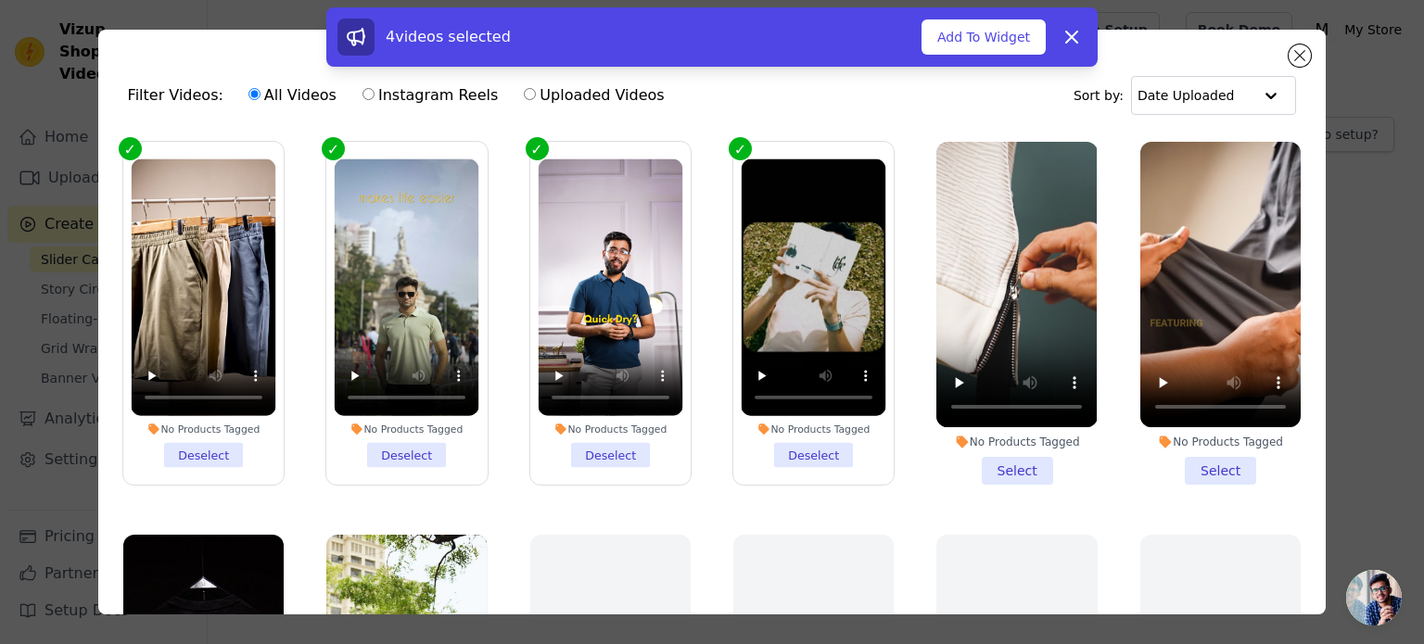
click at [1007, 463] on li "No Products Tagged Select" at bounding box center [1016, 313] width 160 height 343
click at [0, 0] on input "No Products Tagged Select" at bounding box center [0, 0] width 0 height 0
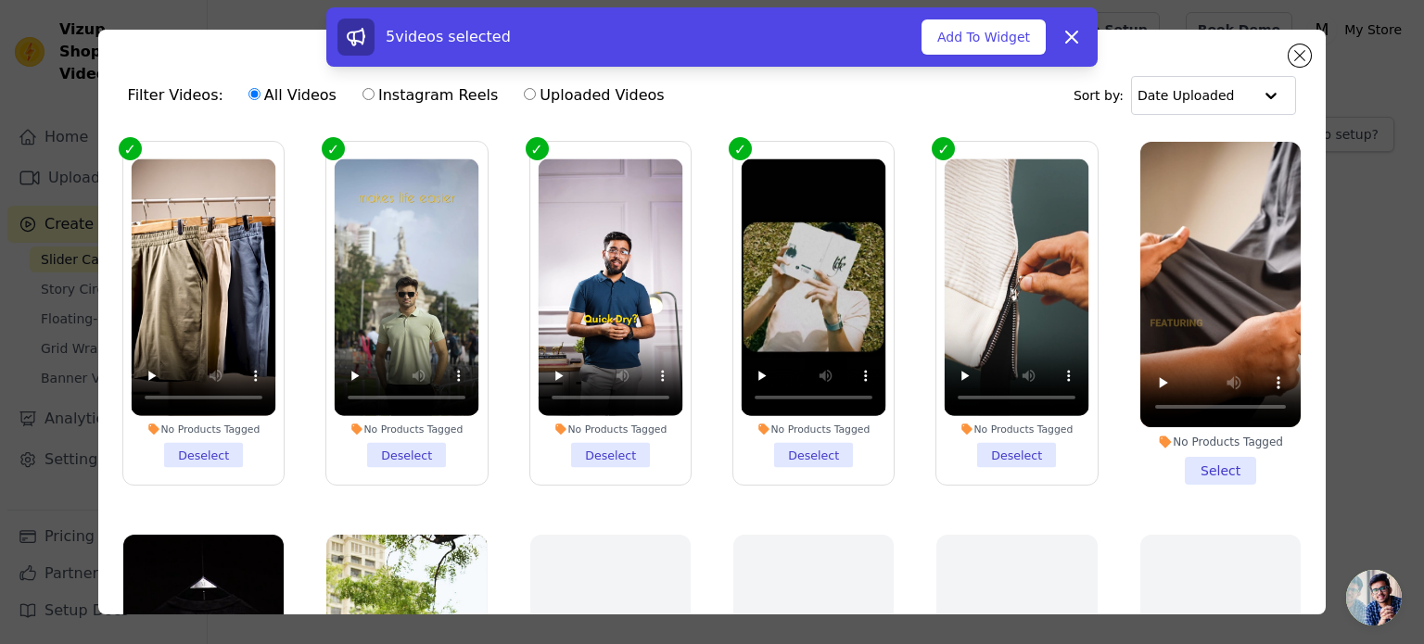
click at [1187, 455] on li "No Products Tagged Select" at bounding box center [1220, 313] width 160 height 343
click at [0, 0] on input "No Products Tagged Select" at bounding box center [0, 0] width 0 height 0
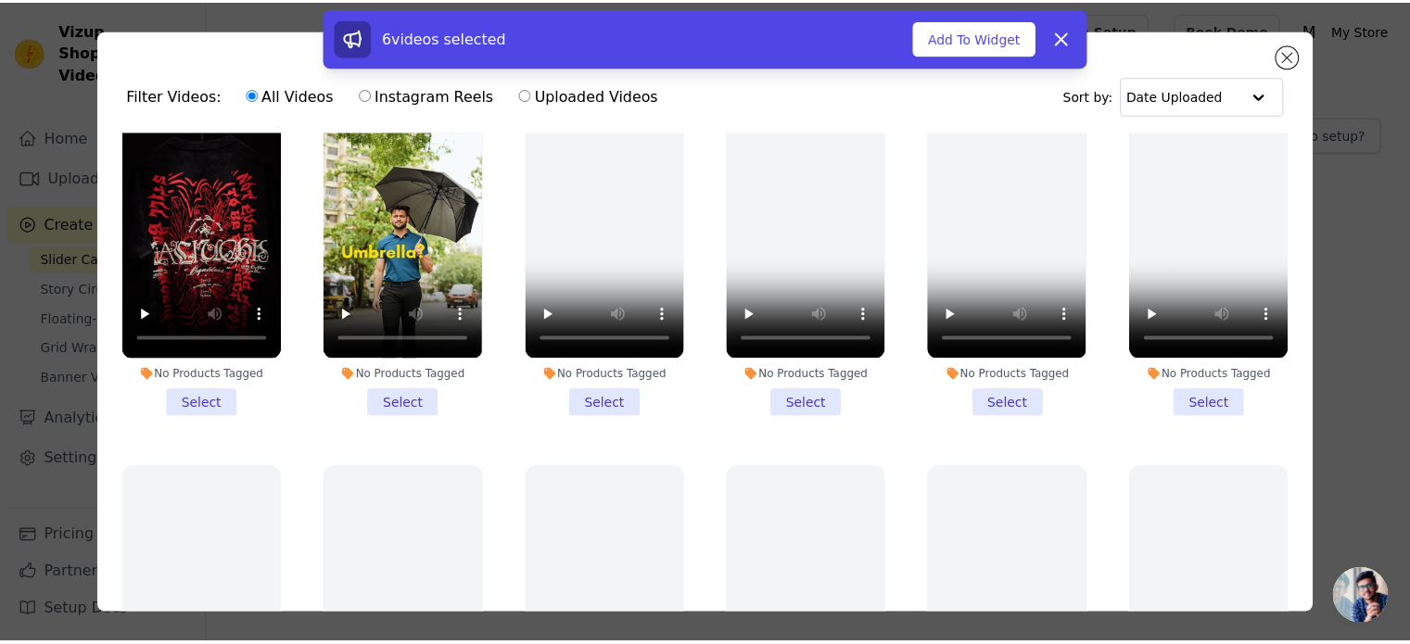
scroll to position [478, 0]
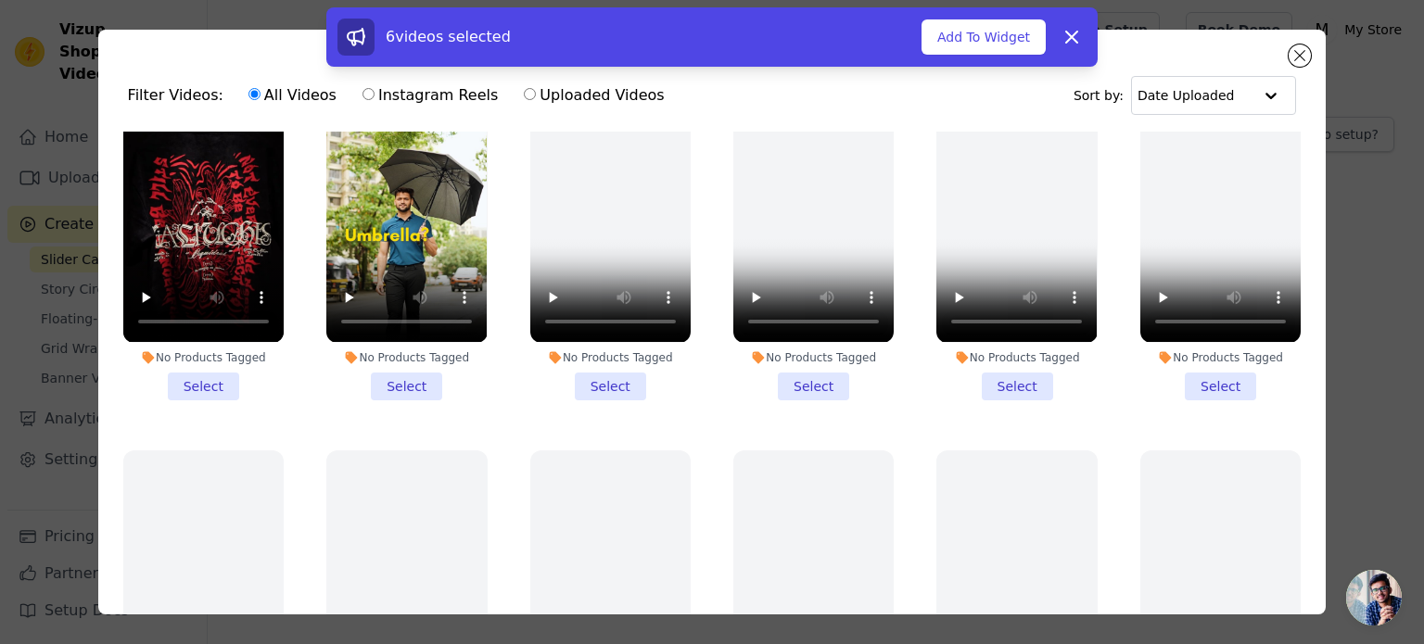
click at [220, 378] on li "No Products Tagged Select" at bounding box center [203, 228] width 160 height 343
click at [0, 0] on input "No Products Tagged Select" at bounding box center [0, 0] width 0 height 0
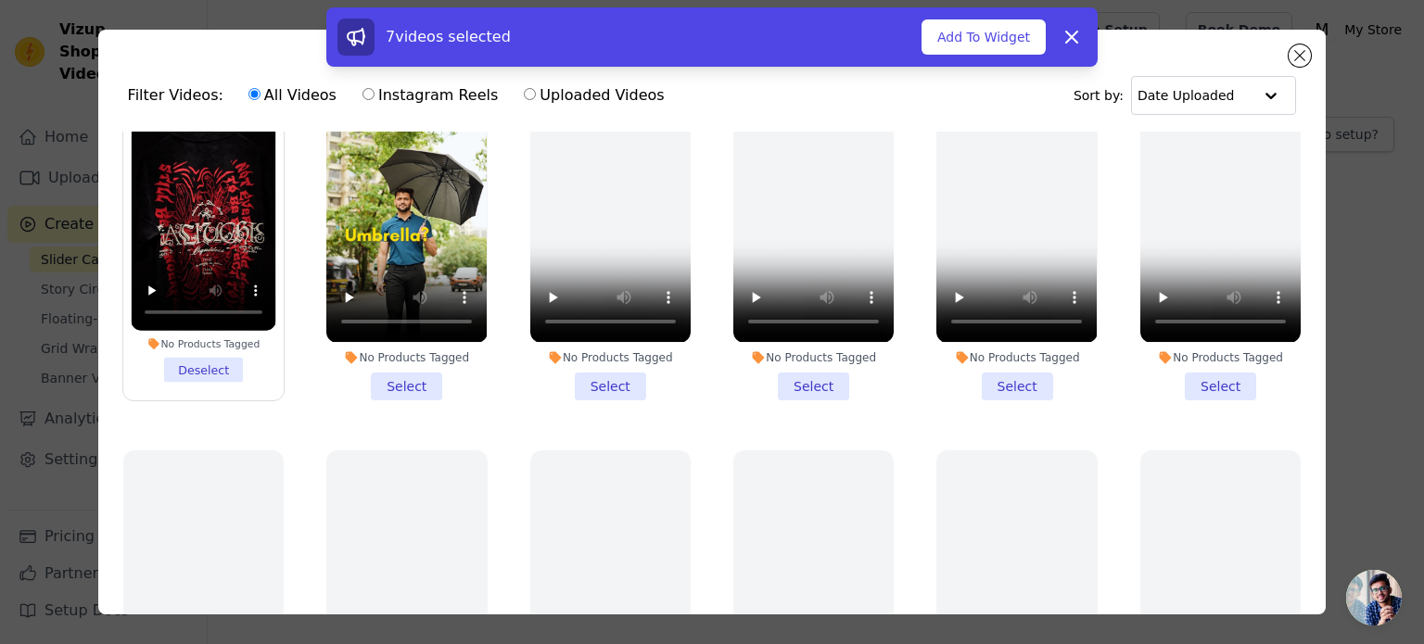
click at [393, 384] on li "No Products Tagged Select" at bounding box center [406, 228] width 160 height 343
click at [0, 0] on input "No Products Tagged Select" at bounding box center [0, 0] width 0 height 0
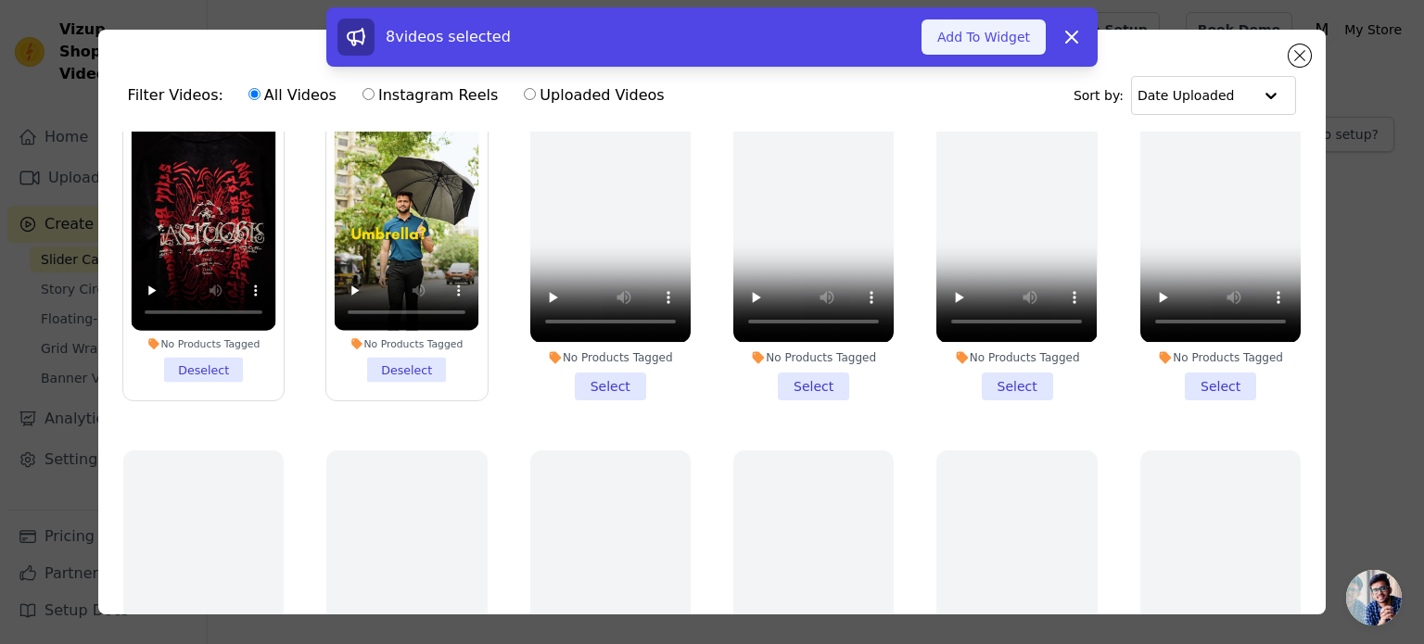
click at [986, 32] on button "Add To Widget" at bounding box center [984, 36] width 124 height 35
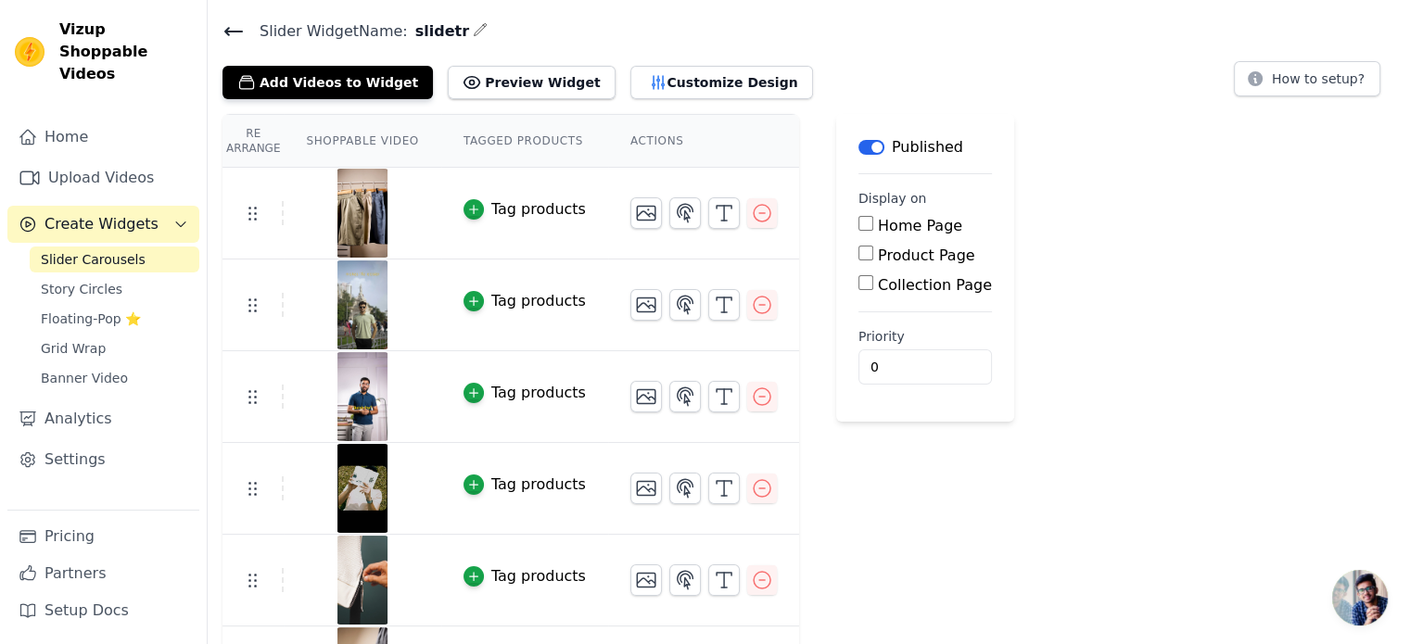
scroll to position [0, 0]
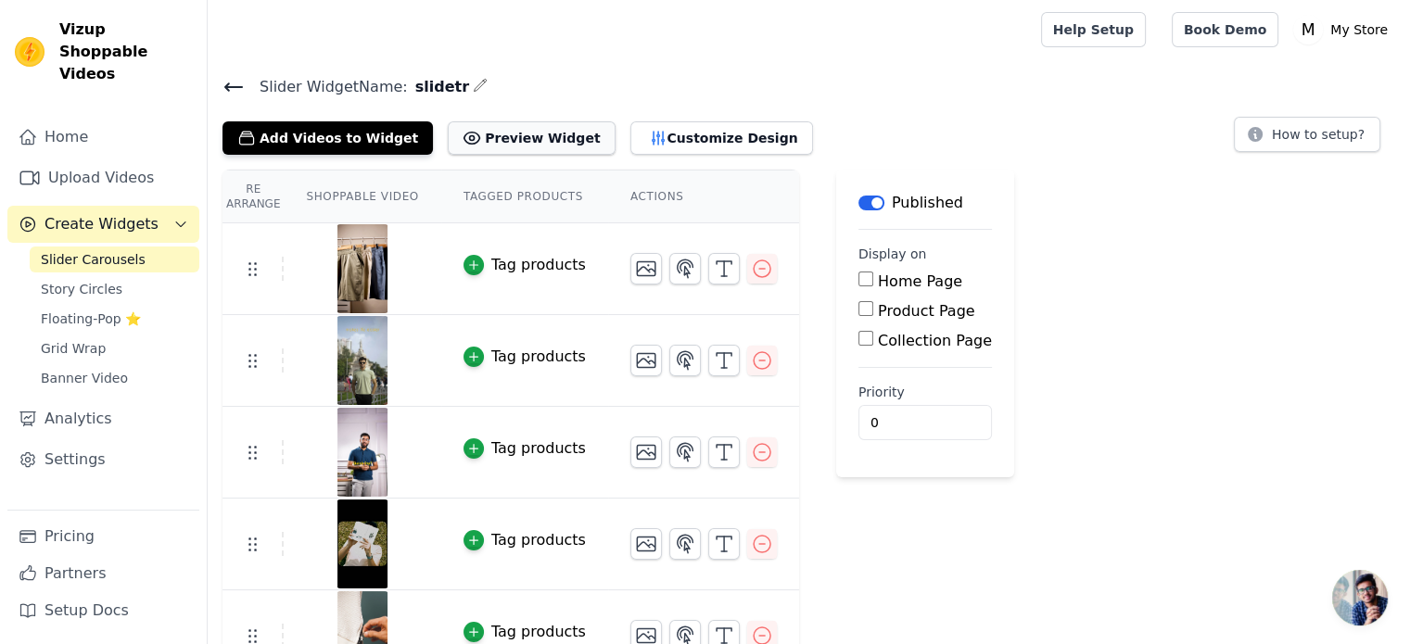
click at [482, 134] on button "Preview Widget" at bounding box center [531, 137] width 167 height 33
click at [642, 141] on button "Customize Design" at bounding box center [721, 137] width 183 height 33
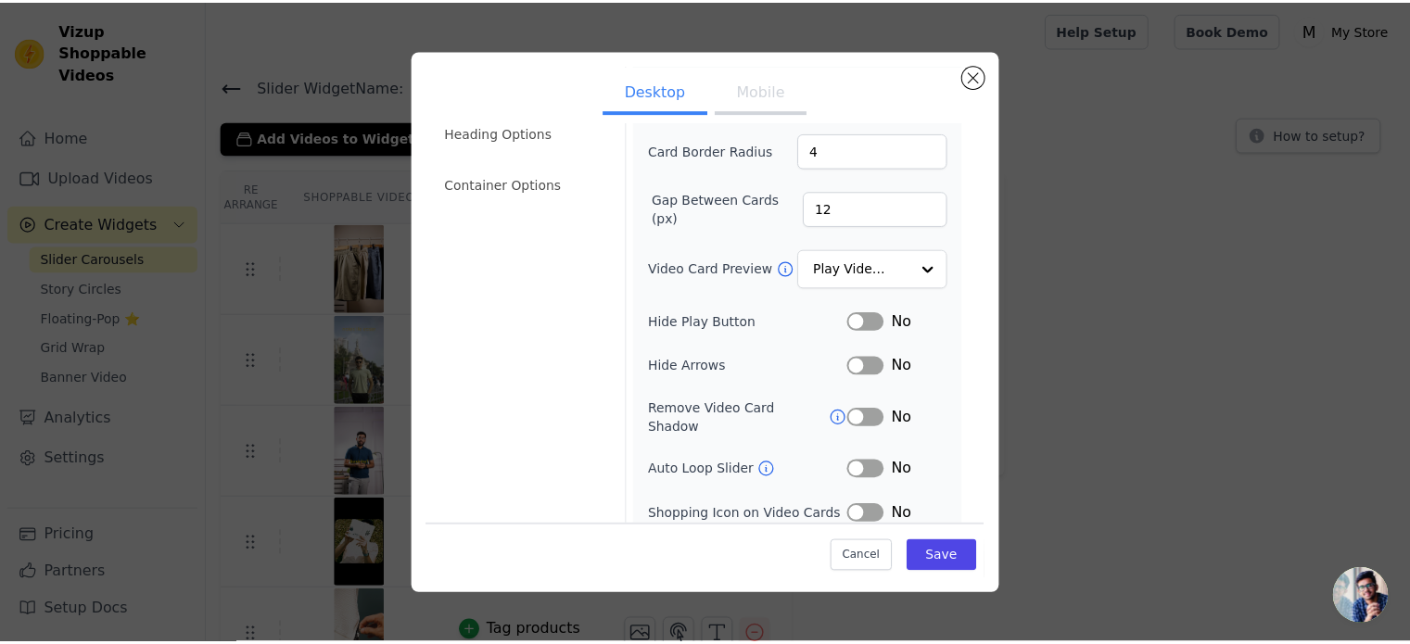
scroll to position [171, 0]
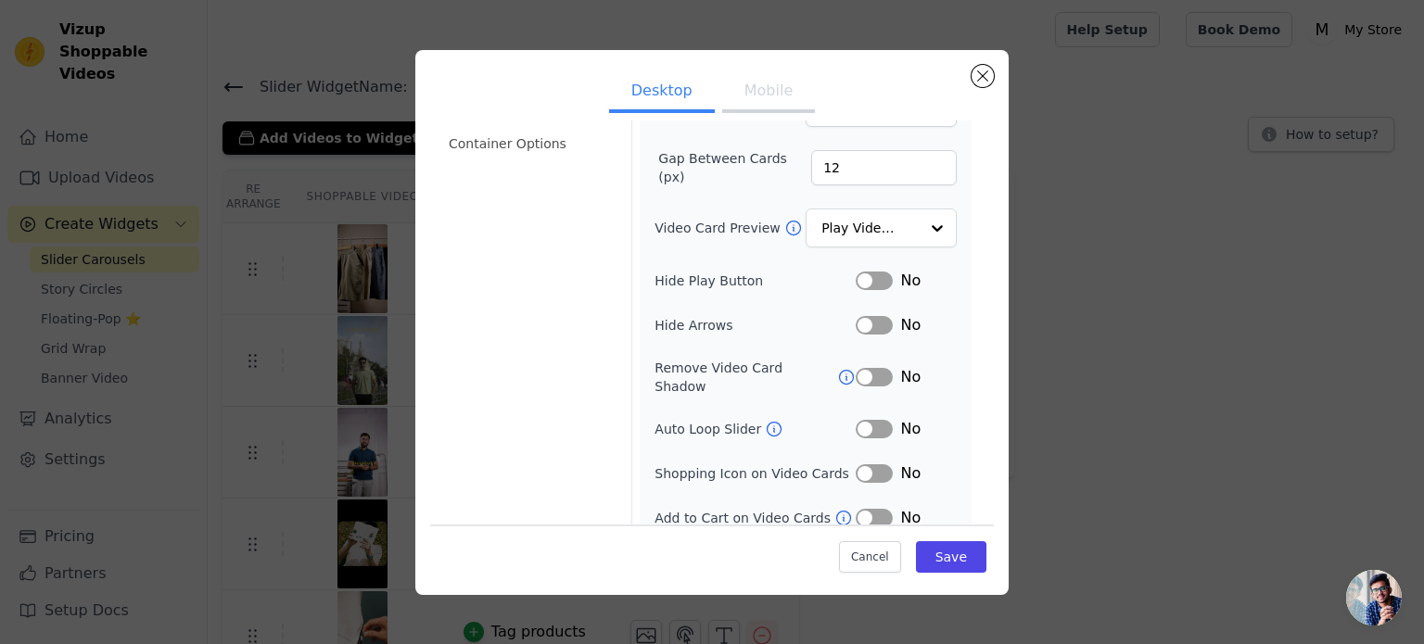
click at [870, 285] on button "Label" at bounding box center [874, 281] width 37 height 19
click at [948, 558] on button "Save" at bounding box center [951, 557] width 70 height 32
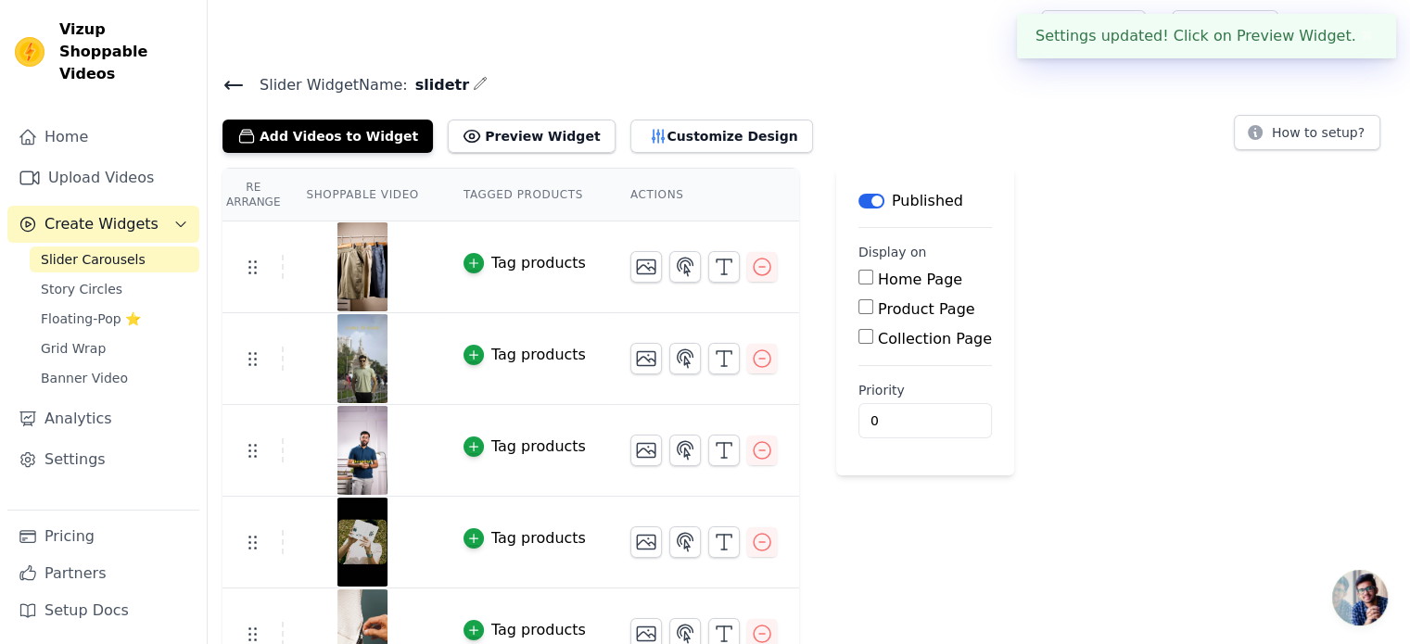
scroll to position [0, 0]
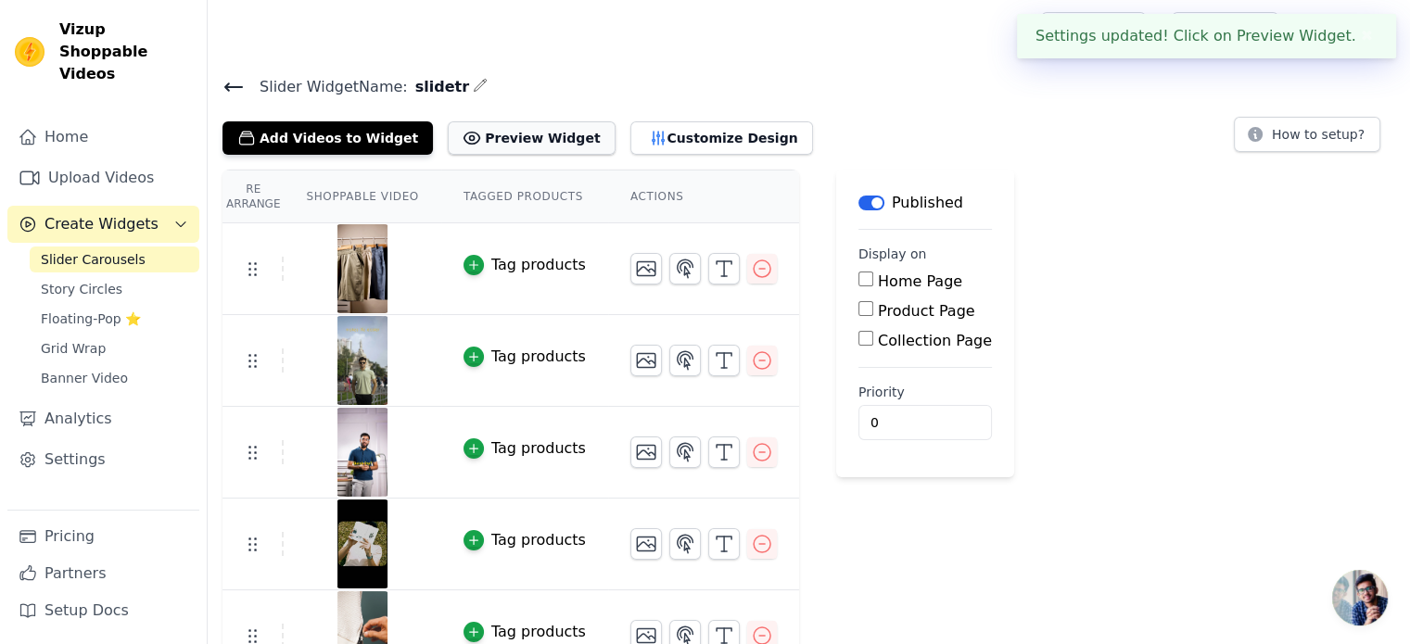
click at [523, 122] on button "Preview Widget" at bounding box center [531, 137] width 167 height 33
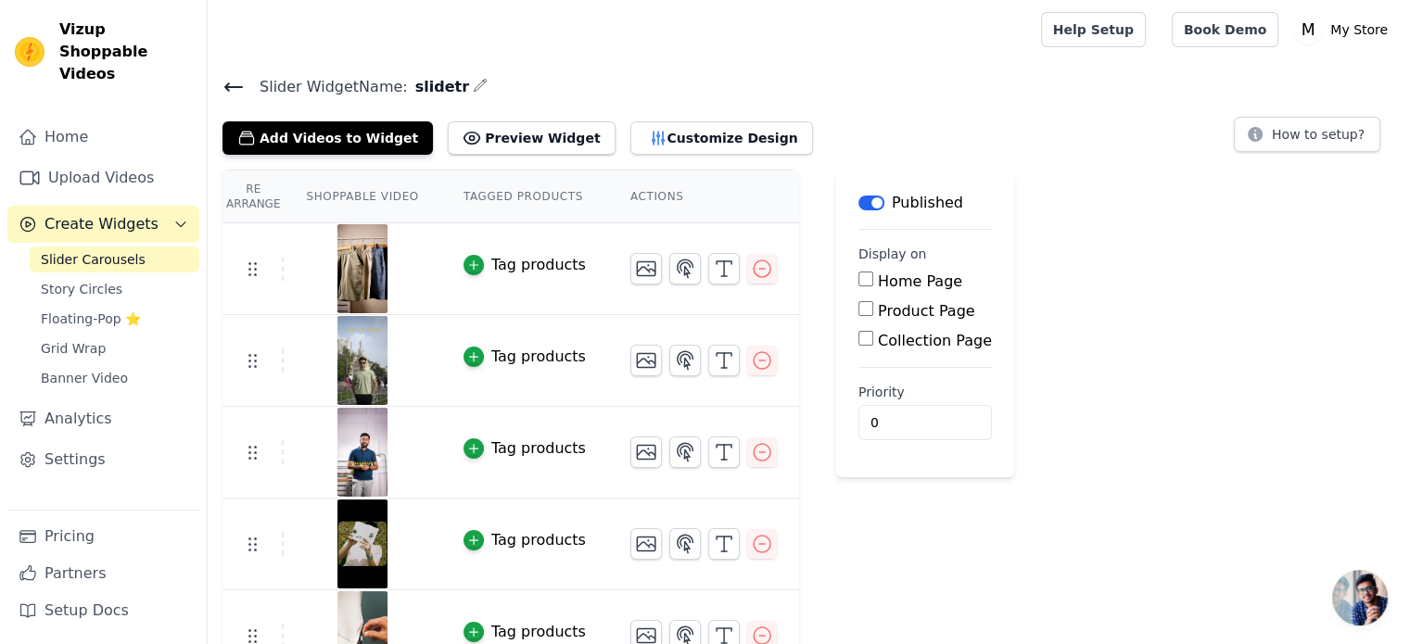
click at [473, 84] on icon "button" at bounding box center [480, 85] width 15 height 15
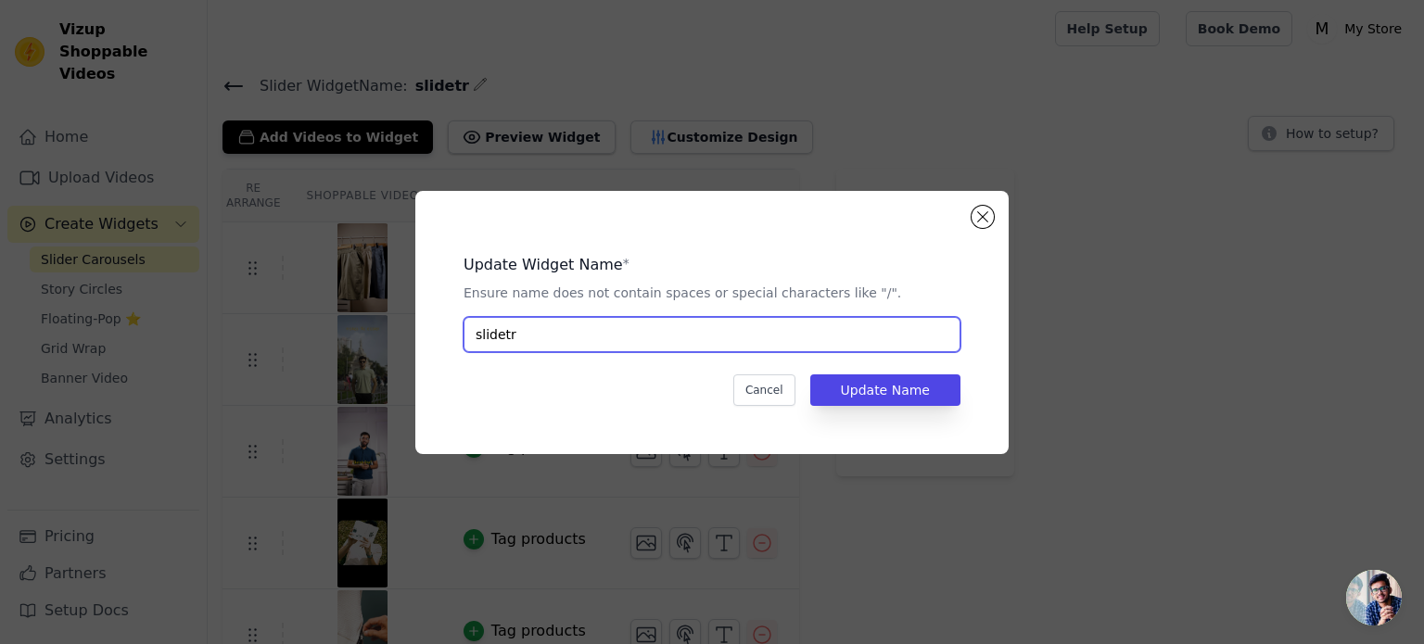
click at [549, 337] on input "slidetr" at bounding box center [712, 334] width 497 height 35
type input "i"
type input "slider"
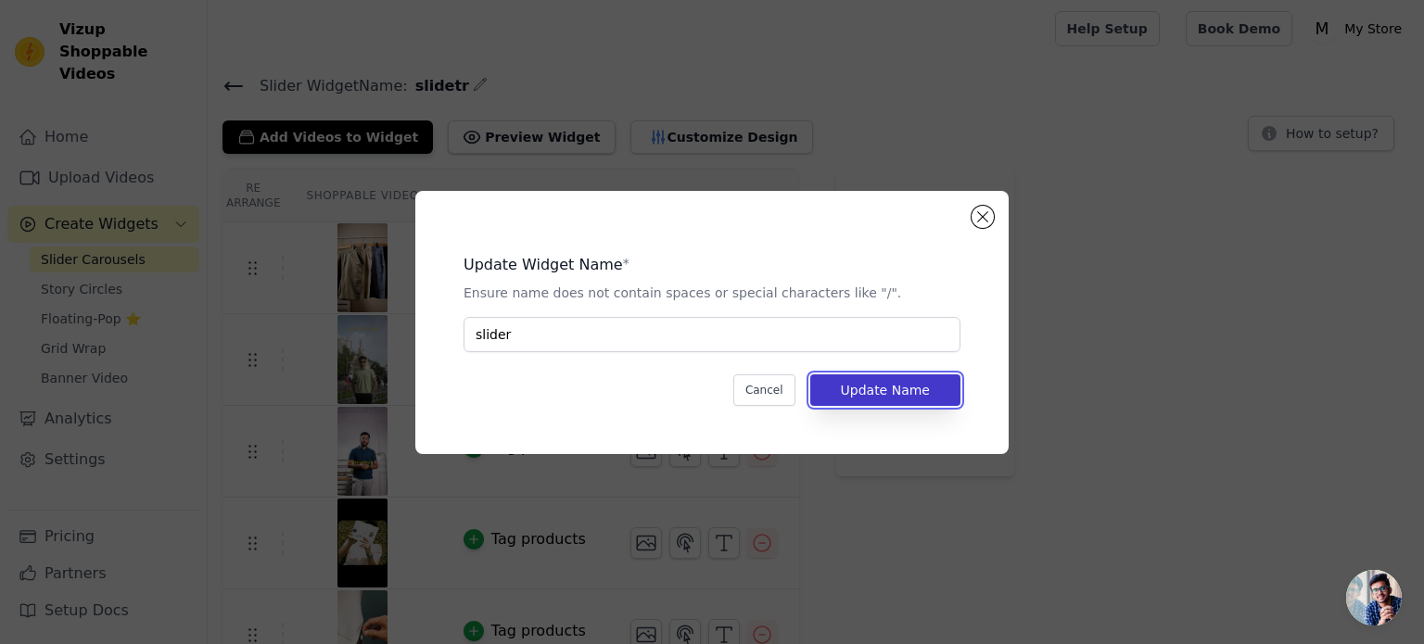
click at [870, 381] on button "Update Name" at bounding box center [885, 391] width 150 height 32
